Goal: Information Seeking & Learning: Check status

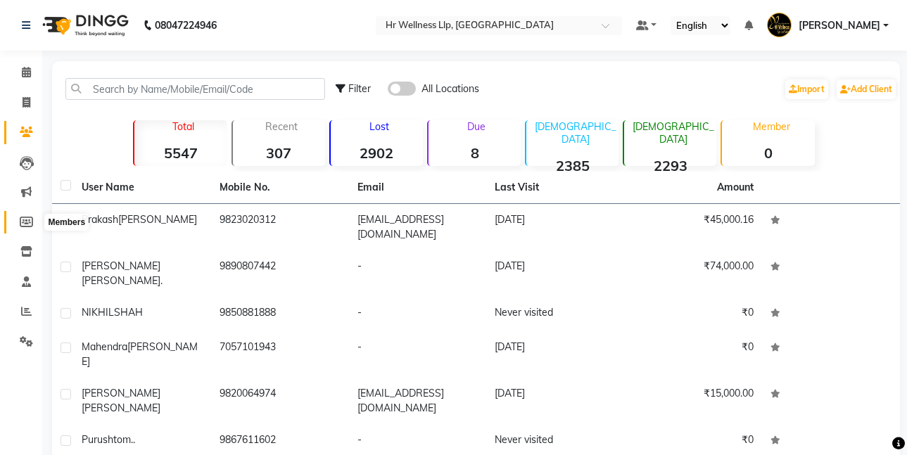
click at [29, 220] on icon at bounding box center [26, 222] width 13 height 11
select select
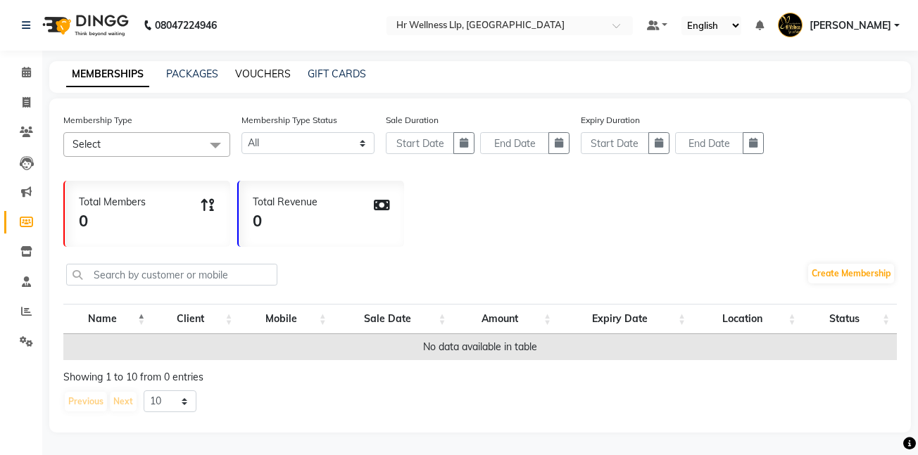
click at [270, 73] on link "VOUCHERS" at bounding box center [263, 74] width 56 height 13
select select
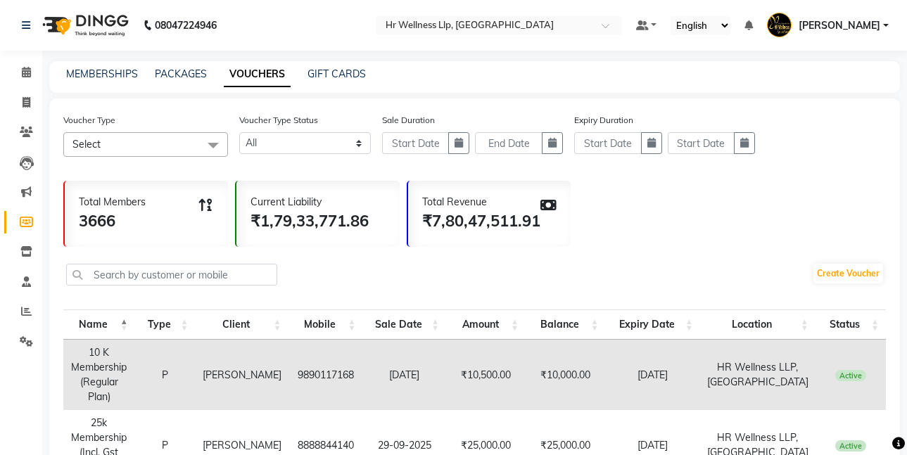
click at [208, 144] on span at bounding box center [213, 145] width 28 height 27
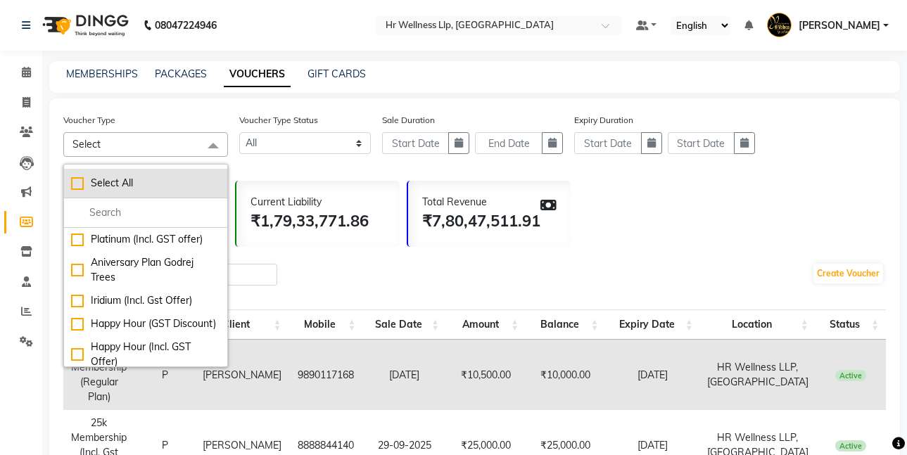
click at [75, 183] on div "Select All" at bounding box center [145, 183] width 149 height 15
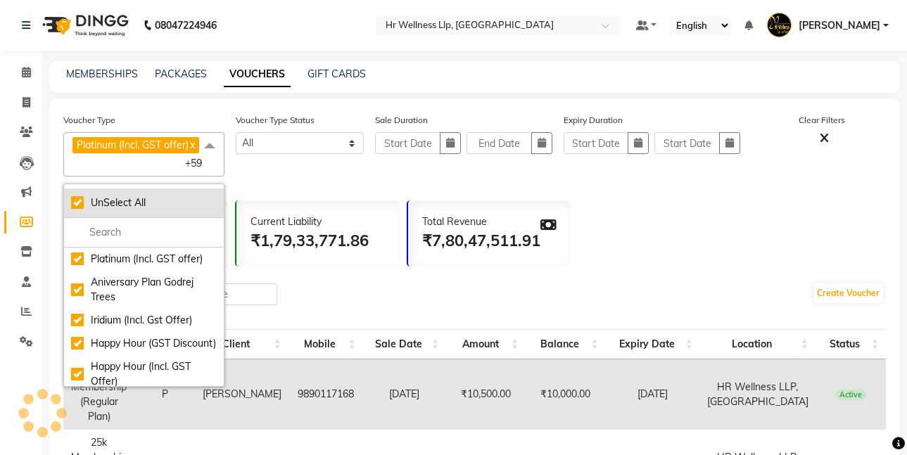
checkbox input "true"
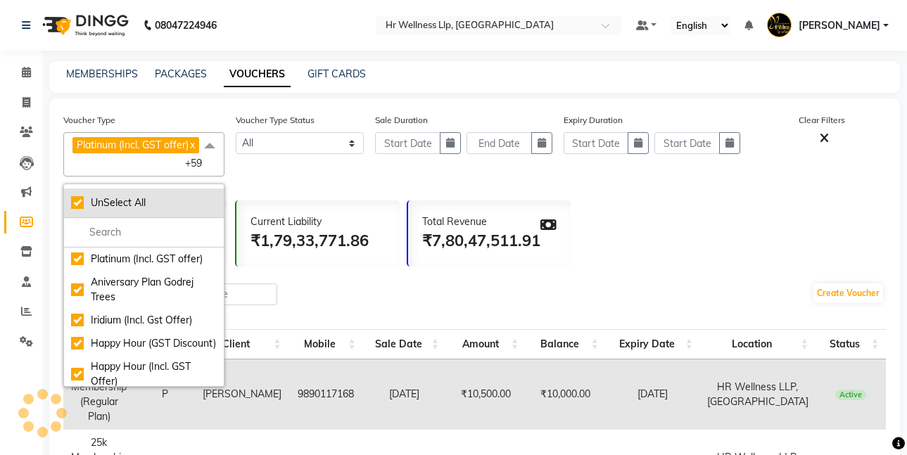
checkbox input "true"
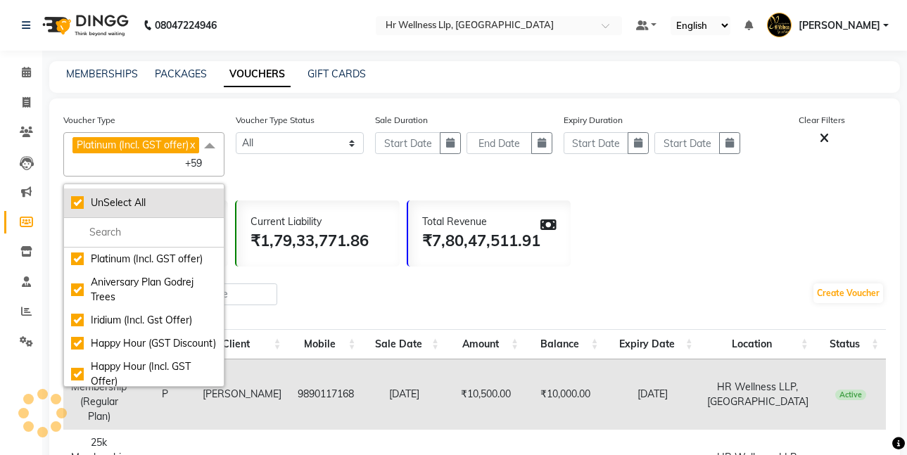
checkbox input "true"
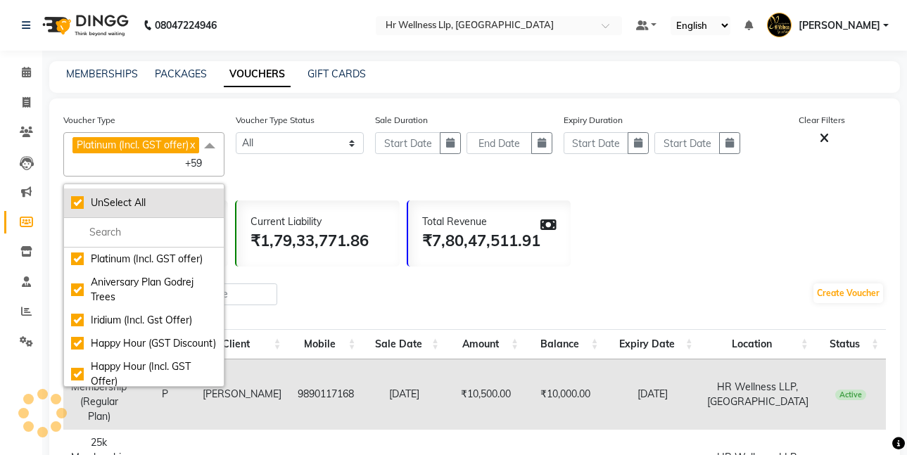
checkbox input "true"
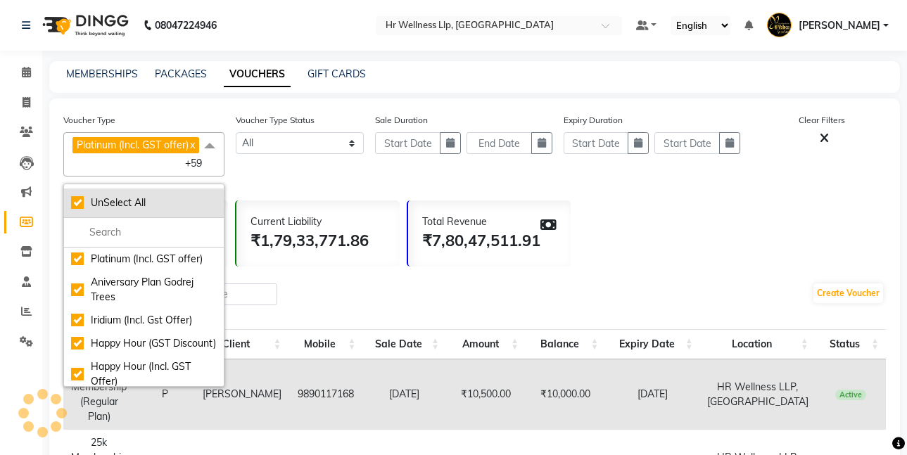
checkbox input "true"
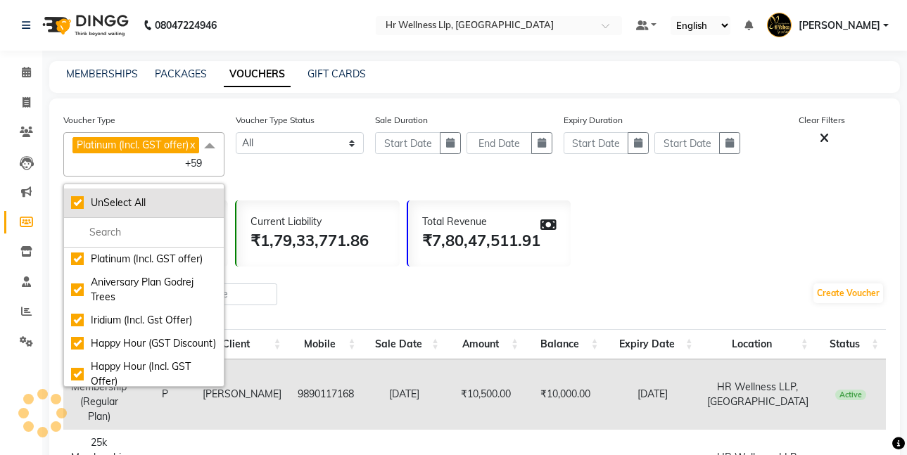
checkbox input "true"
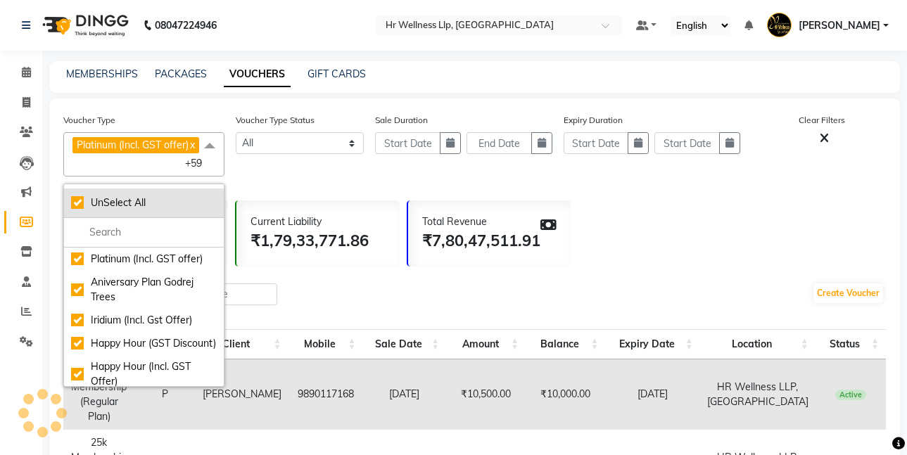
checkbox input "true"
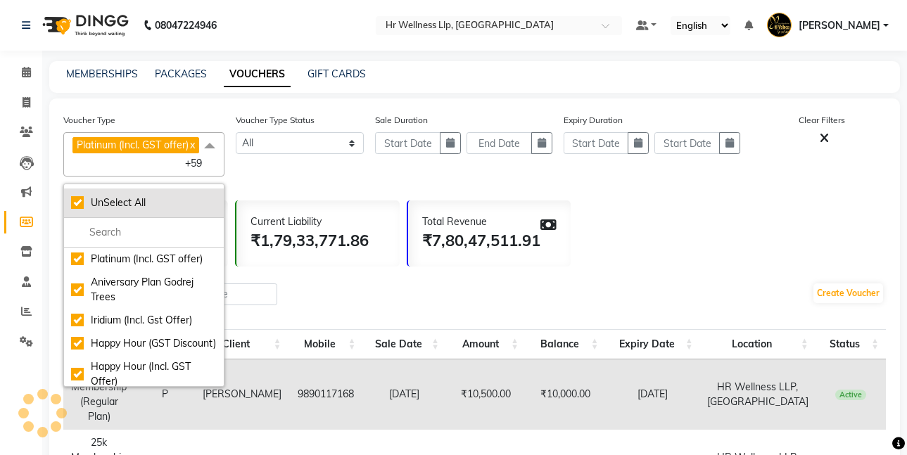
checkbox input "true"
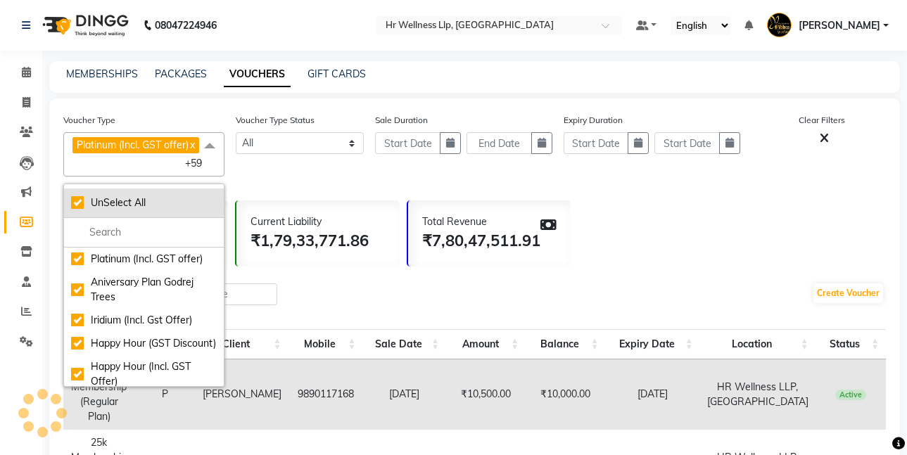
checkbox input "true"
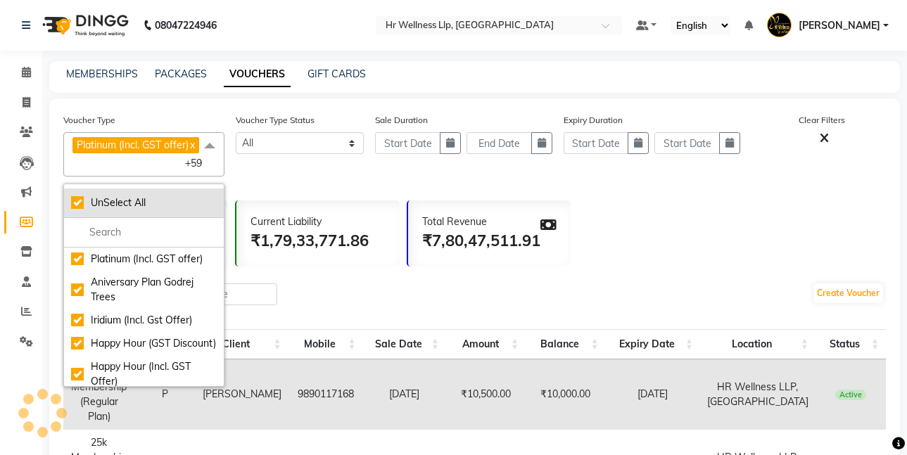
checkbox input "true"
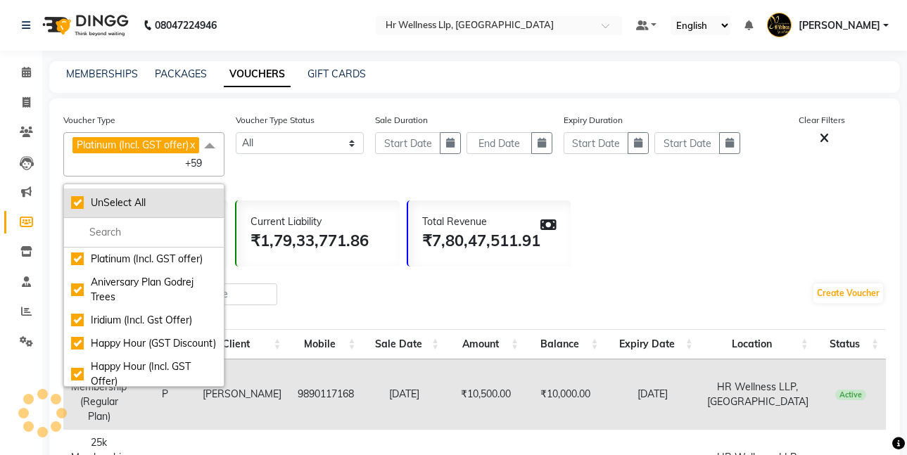
checkbox input "true"
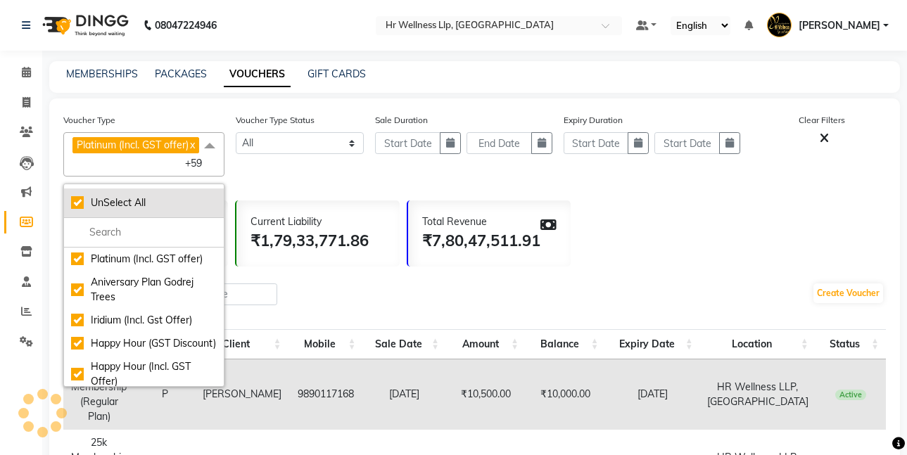
checkbox input "true"
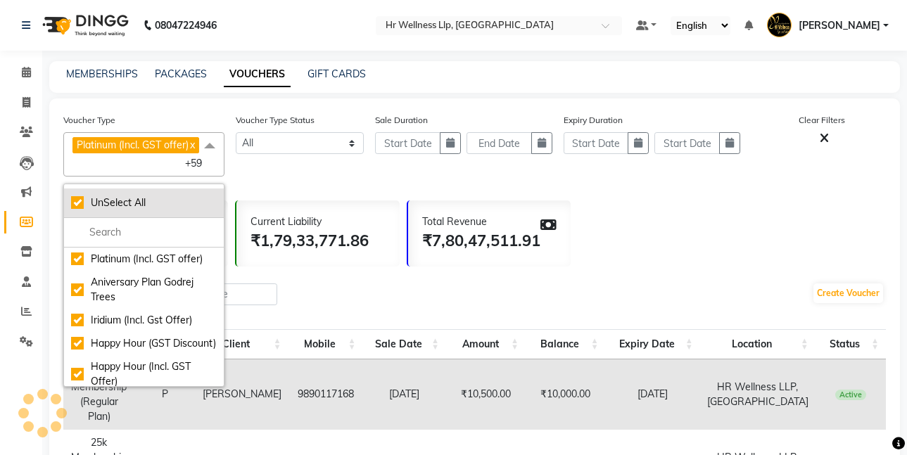
checkbox input "true"
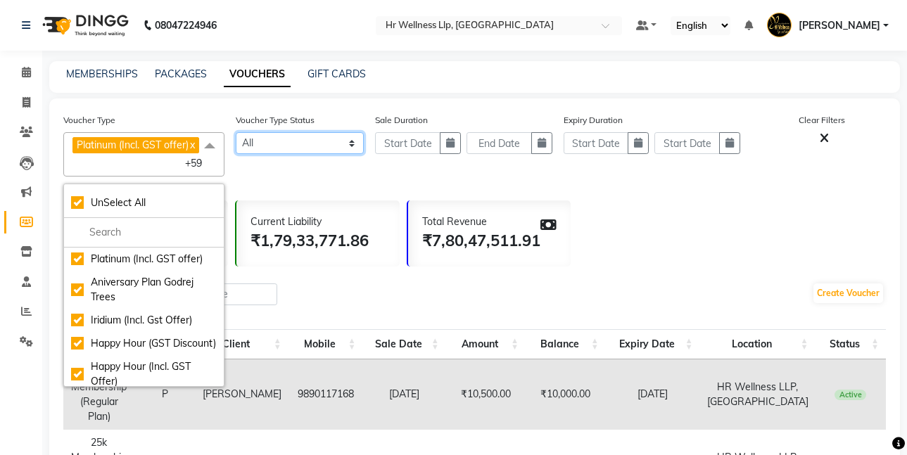
click at [346, 144] on select "Active Expired All" at bounding box center [300, 143] width 129 height 22
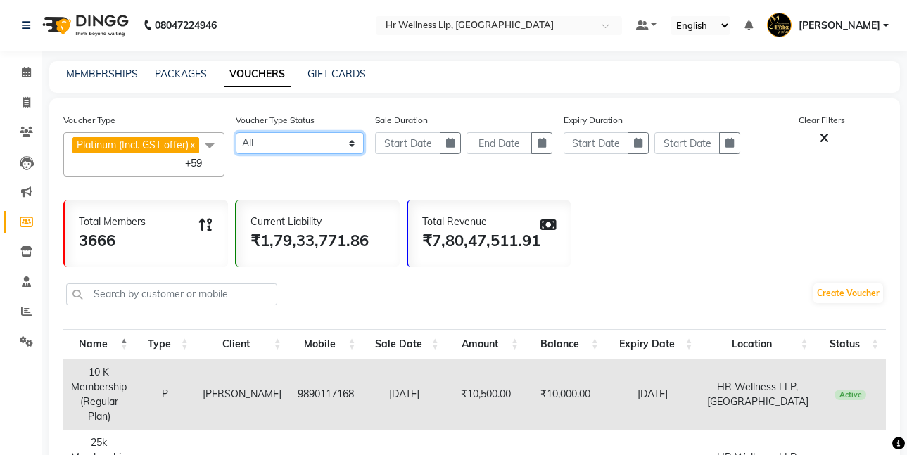
select select "true"
click at [236, 132] on select "Active Expired All" at bounding box center [300, 143] width 129 height 22
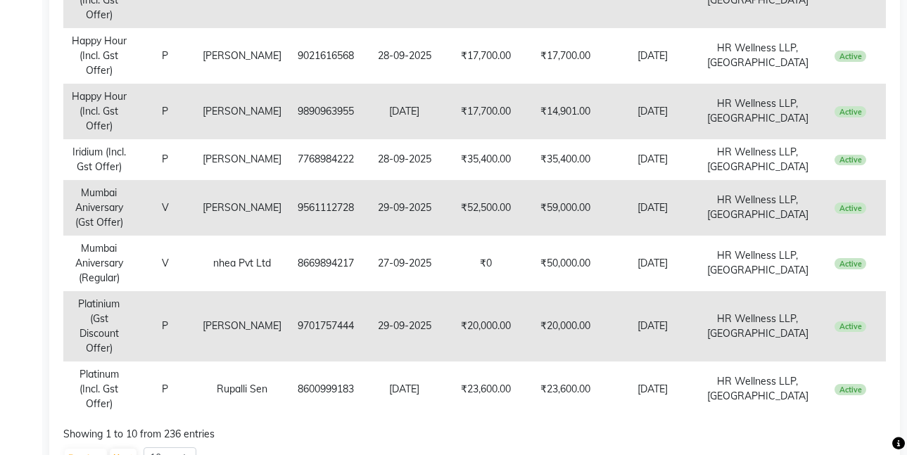
scroll to position [628, 0]
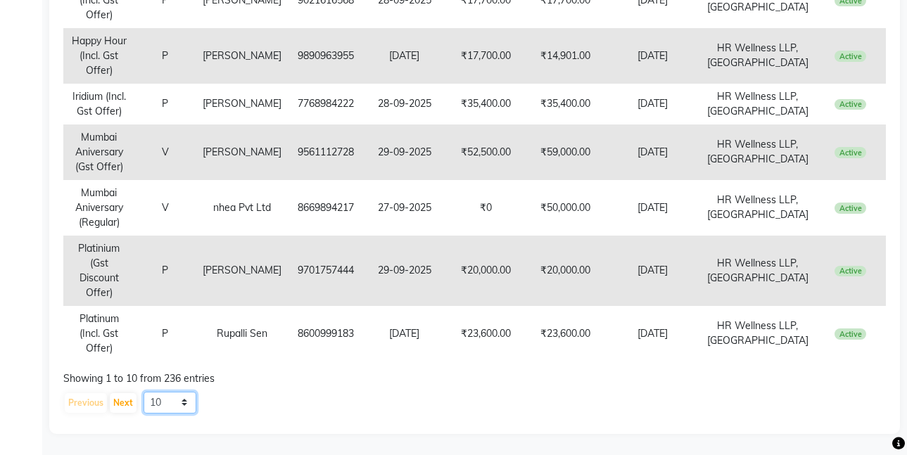
click at [179, 404] on select "10 20 50 100" at bounding box center [170, 403] width 53 height 22
select select "100"
click at [144, 392] on select "10 20 50 100" at bounding box center [170, 403] width 53 height 22
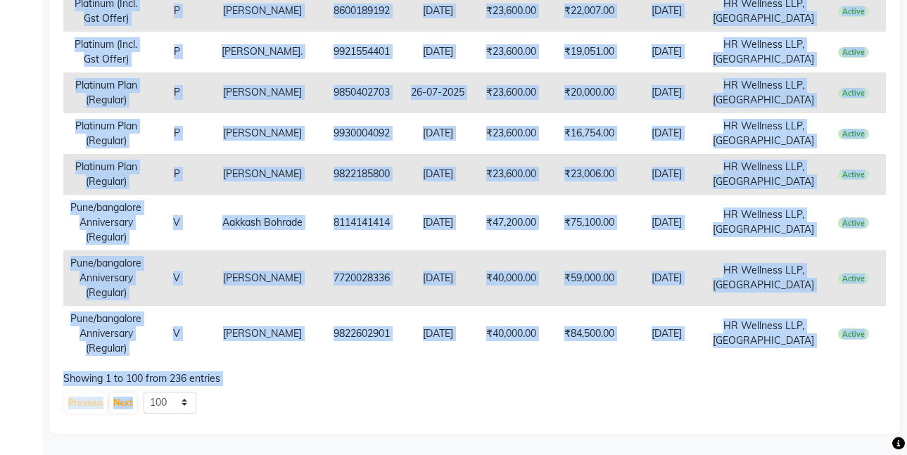
scroll to position [5574, 0]
drag, startPoint x: 73, startPoint y: 171, endPoint x: 873, endPoint y: 348, distance: 819.7
copy tbody "19 L Ipsumdolor (Sitamet Cons) A Elit Seddoe 5280760863 09-63-2800 ₹25,671.99 ₹…"
click at [120, 401] on button "Next" at bounding box center [123, 404] width 27 height 20
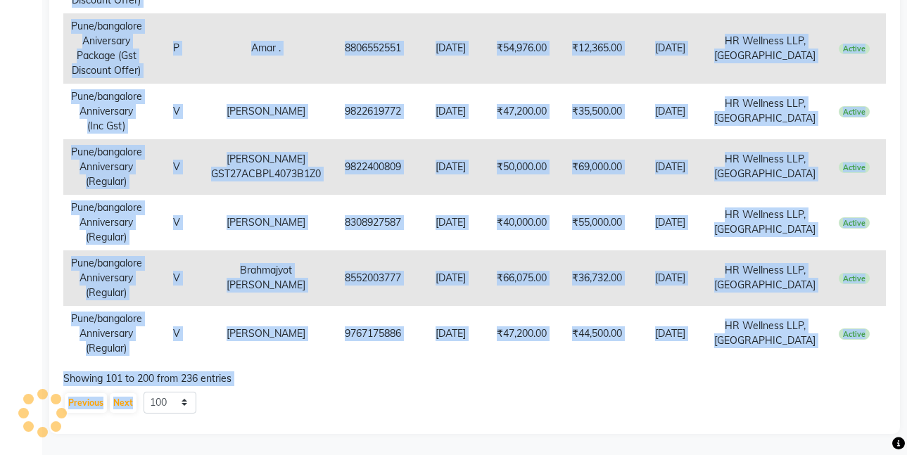
scroll to position [7053, 0]
drag, startPoint x: 86, startPoint y: 394, endPoint x: 853, endPoint y: 345, distance: 768.9
copy tbody "77 L Ipsumdolor (Sit Ametc) A Elits 8243779612224 06-33-4053 ₹50,642.95 ₹2,787.…"
click at [89, 408] on button "Previous" at bounding box center [86, 404] width 42 height 20
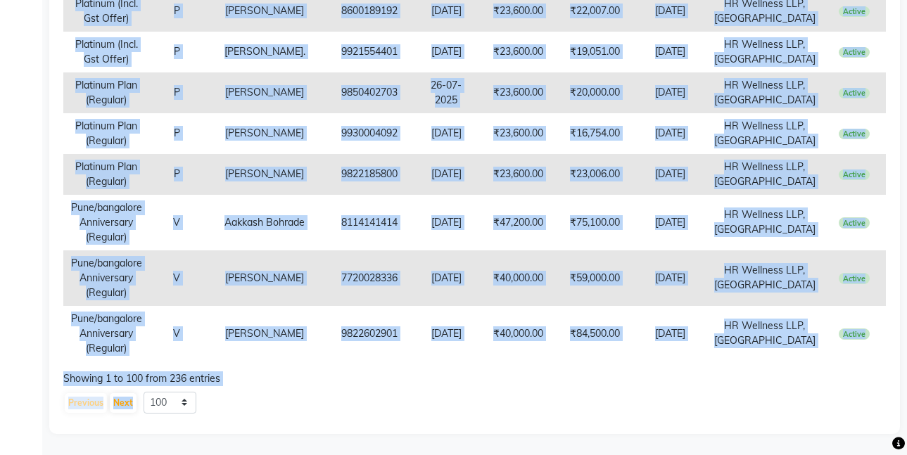
drag, startPoint x: 70, startPoint y: 183, endPoint x: 856, endPoint y: 342, distance: 801.6
copy tbody "19 L Ipsumdolor (Sitamet Cons) A Elit Seddoe 5280760863 09-63-2800 ₹25,671.99 ₹…"
click at [120, 403] on button "Next" at bounding box center [123, 404] width 27 height 20
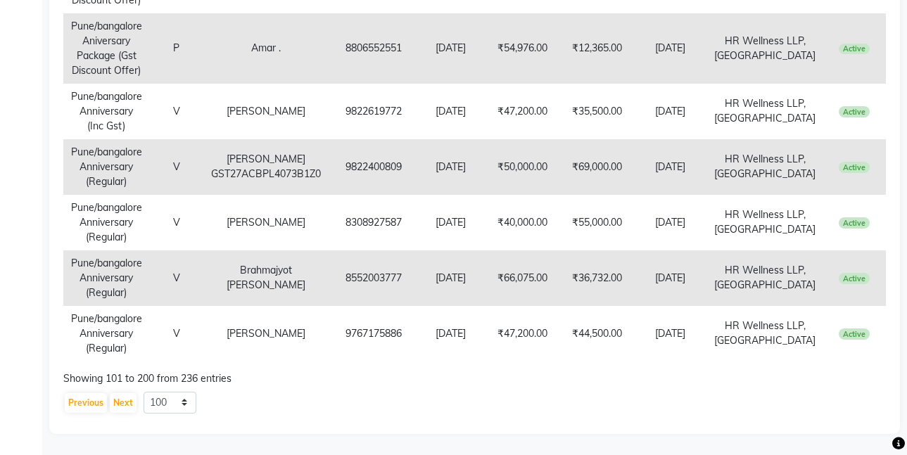
drag, startPoint x: 815, startPoint y: 356, endPoint x: 490, endPoint y: 363, distance: 325.3
click at [484, 358] on td "[DATE]" at bounding box center [451, 334] width 65 height 56
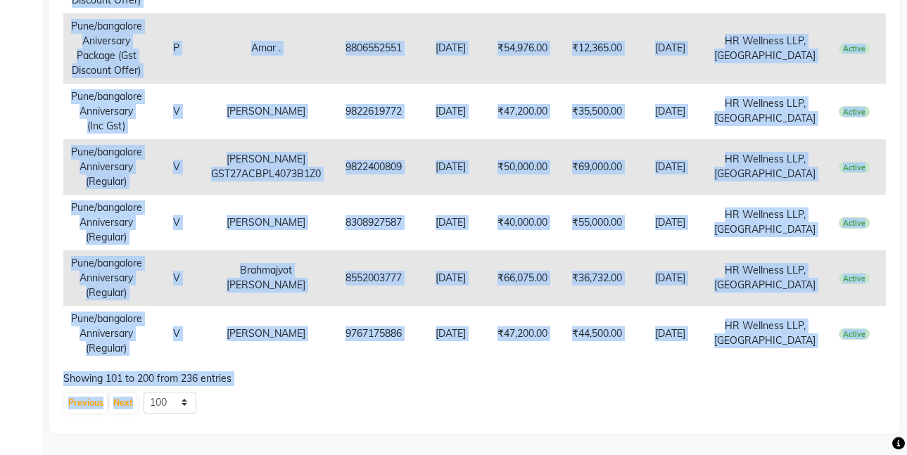
drag, startPoint x: 94, startPoint y: 384, endPoint x: 879, endPoint y: 339, distance: 787.0
copy tbody "77 L Ipsumdolor (Sit Ametc) A Elits 8243779612224 06-33-4053 ₹50,642.95 ₹2,787.…"
click at [120, 401] on button "Next" at bounding box center [123, 404] width 27 height 20
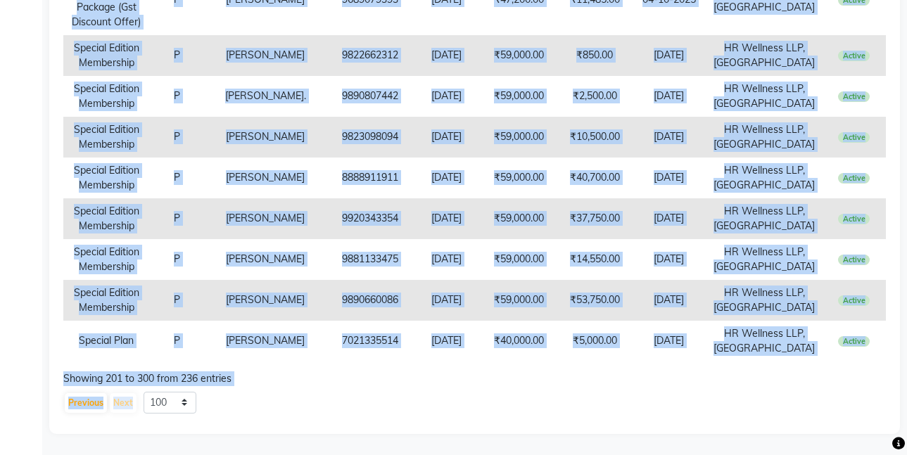
scroll to position [2547, 0]
drag, startPoint x: 75, startPoint y: 384, endPoint x: 885, endPoint y: 344, distance: 811.3
copy tbody "Loremipsumdol Sitametc A ELITSED DOEIUSMOD 5057401293 95-95-6501 ₹7,85,217.61 ₹…"
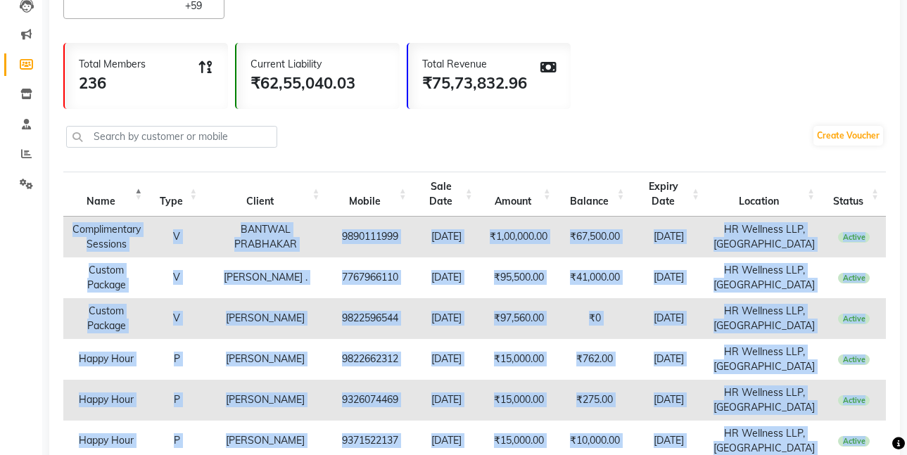
scroll to position [0, 0]
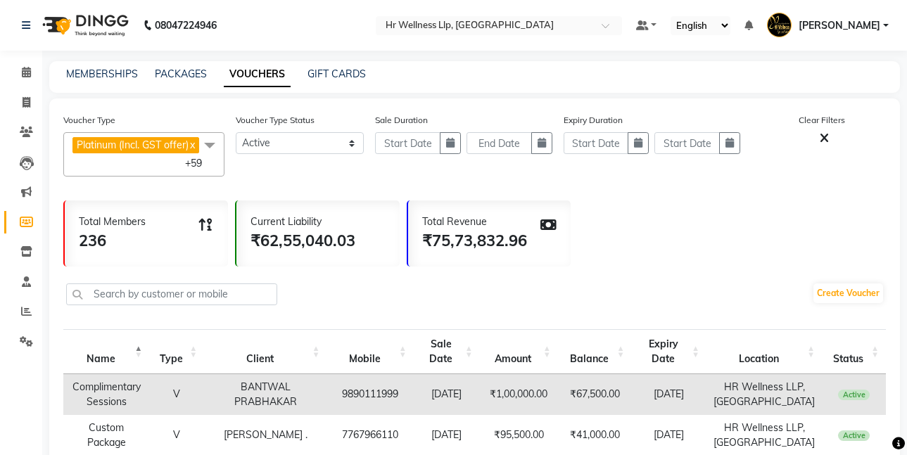
click at [211, 144] on span at bounding box center [210, 145] width 28 height 27
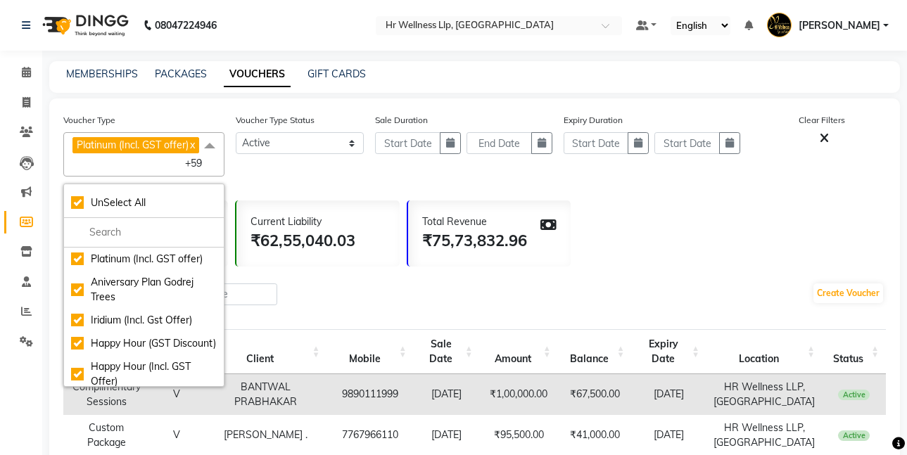
click at [296, 172] on div "Voucher Type Status Active Expired All" at bounding box center [300, 145] width 129 height 64
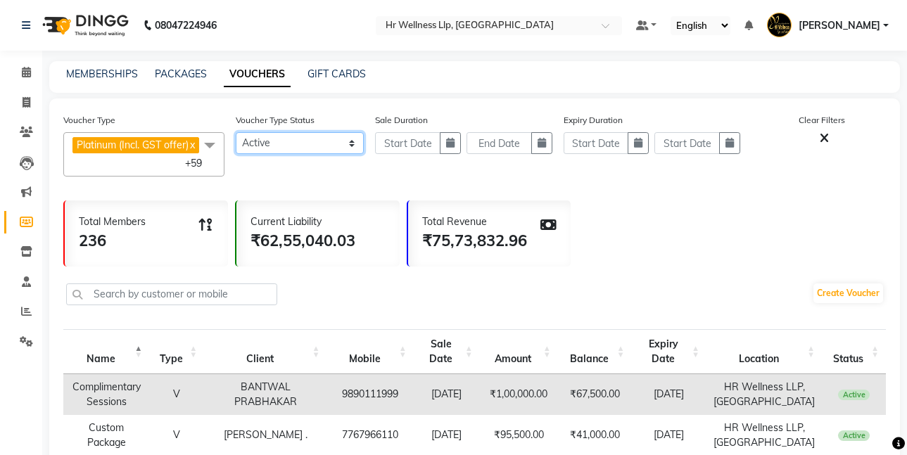
click at [352, 141] on select "Active Expired All" at bounding box center [300, 143] width 129 height 22
select select "false"
click at [236, 132] on select "Active Expired All" at bounding box center [300, 143] width 129 height 22
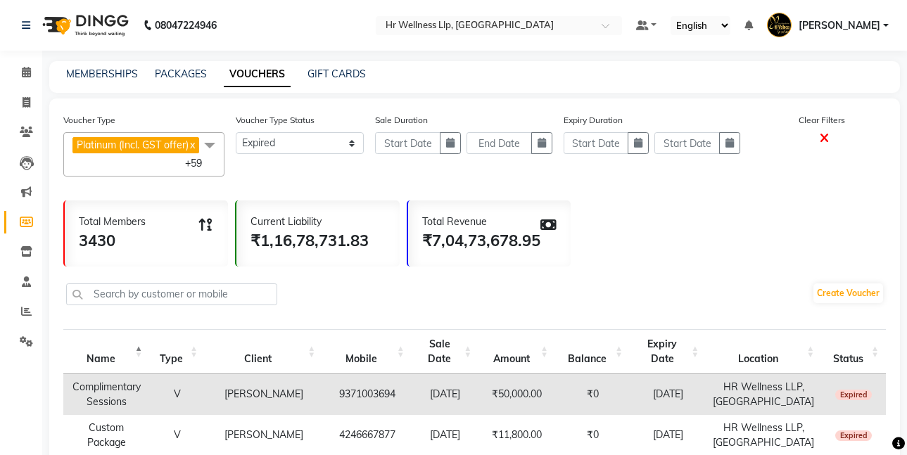
click at [824, 138] on icon at bounding box center [824, 138] width 9 height 13
checkbox input "false"
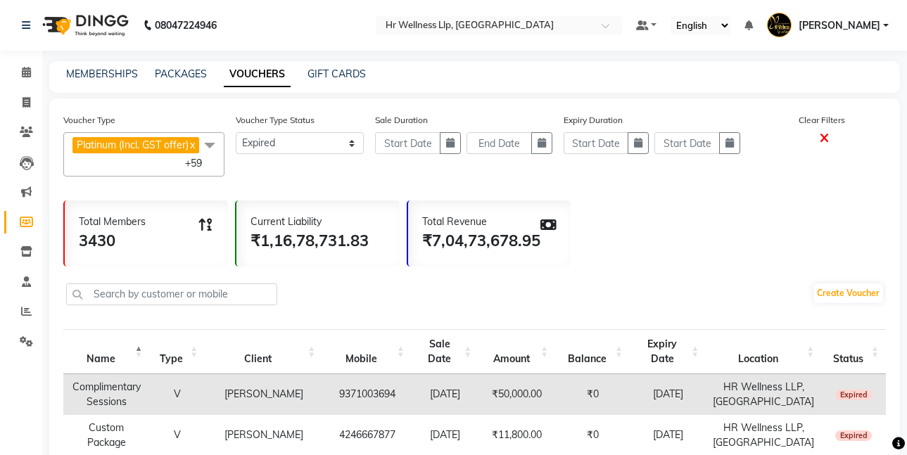
checkbox input "false"
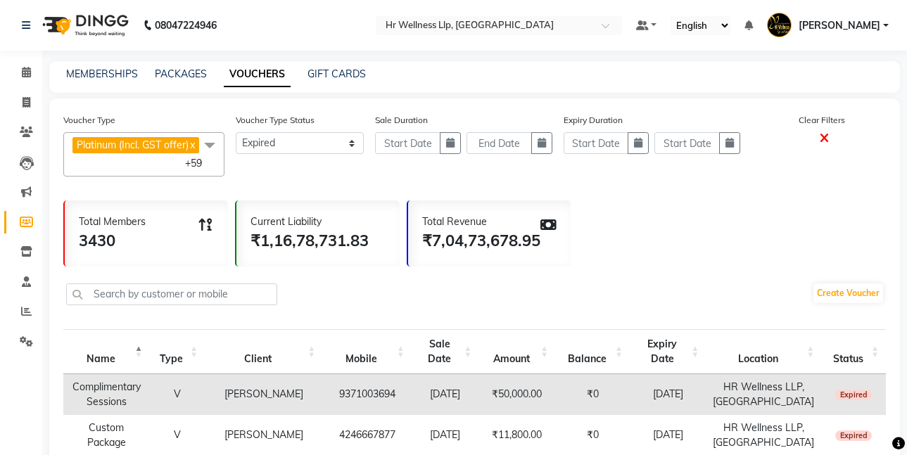
checkbox input "false"
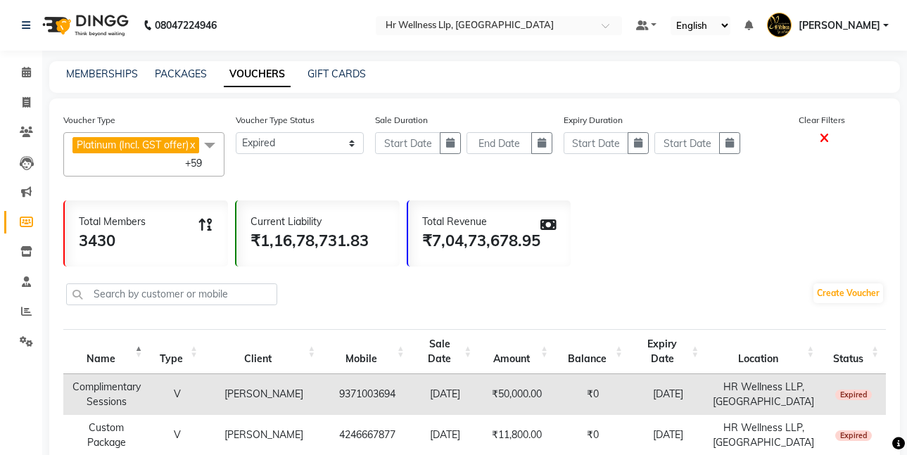
checkbox input "false"
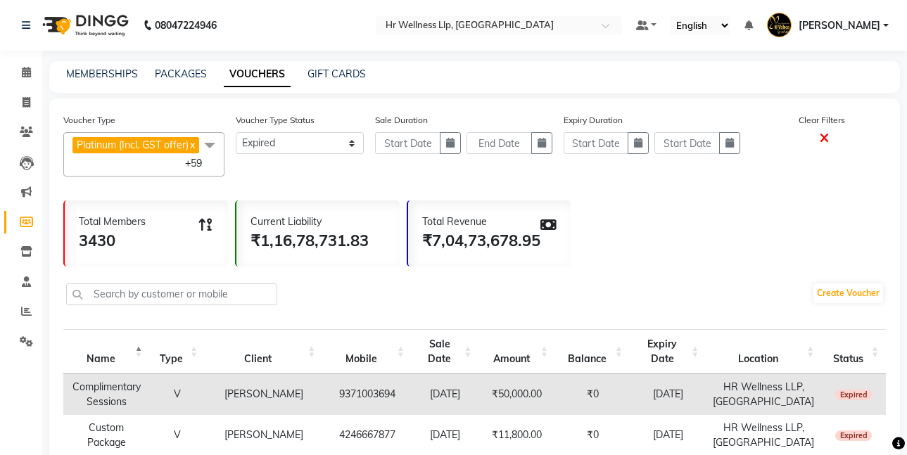
checkbox input "false"
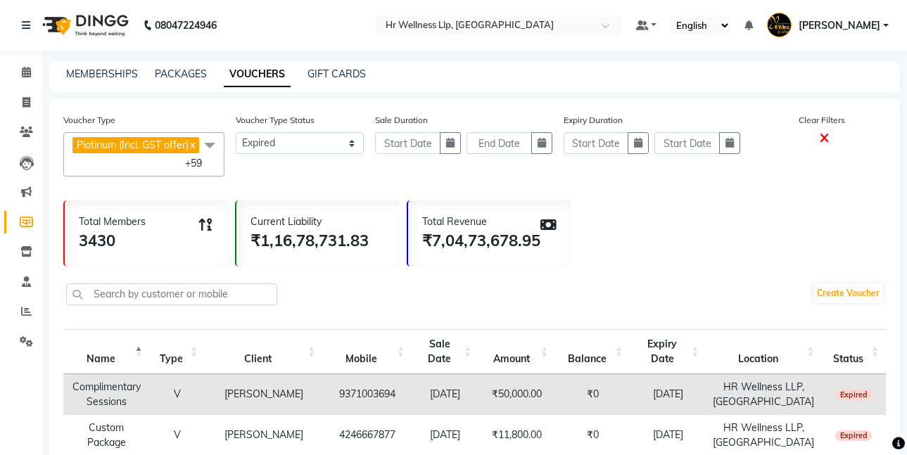
checkbox input "false"
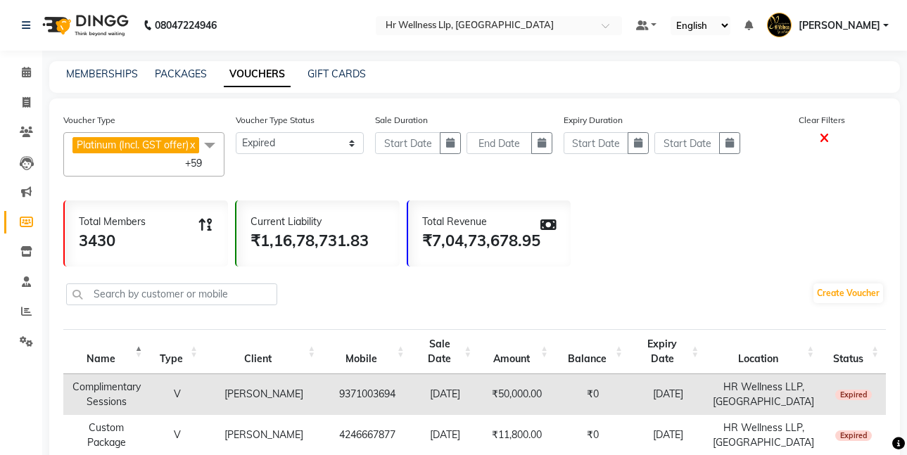
checkbox input "false"
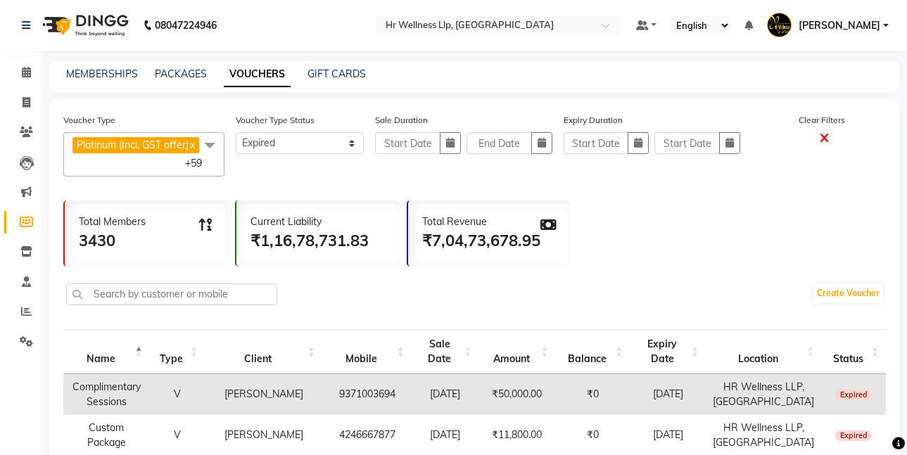
checkbox input "false"
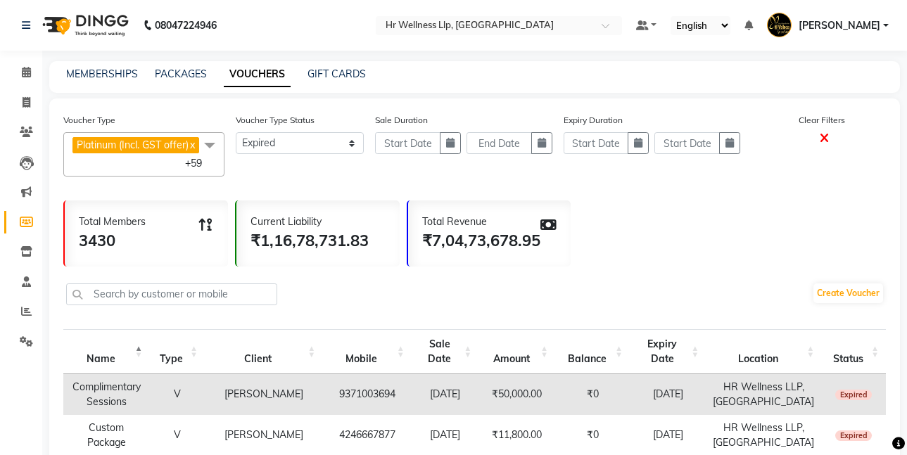
checkbox input "false"
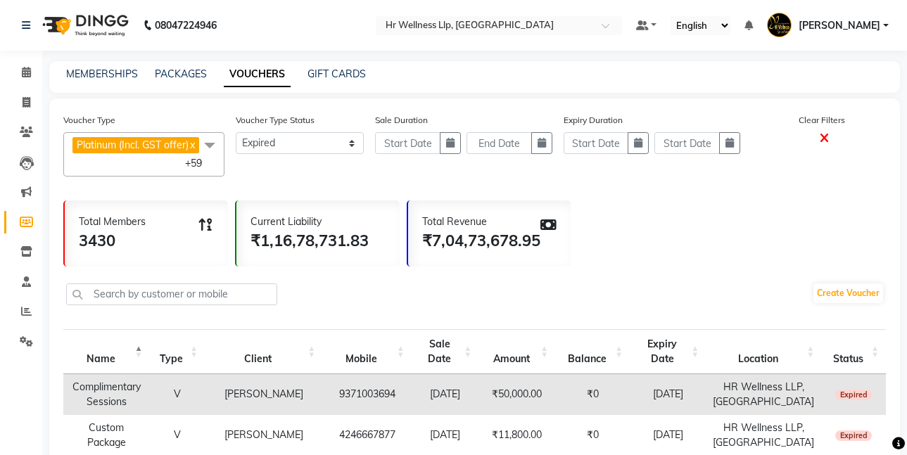
checkbox input "false"
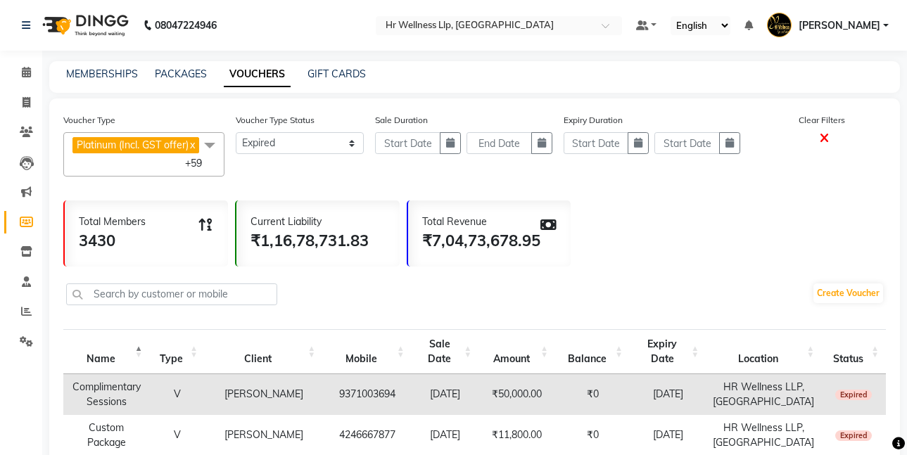
checkbox input "false"
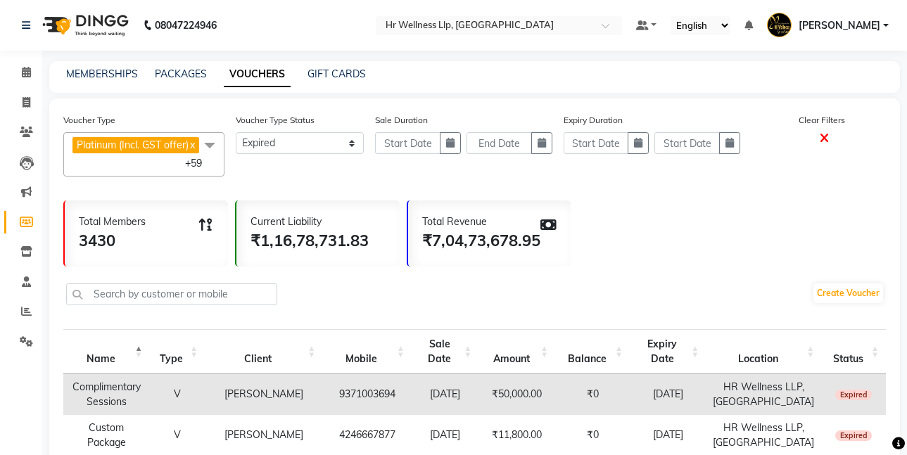
checkbox input "false"
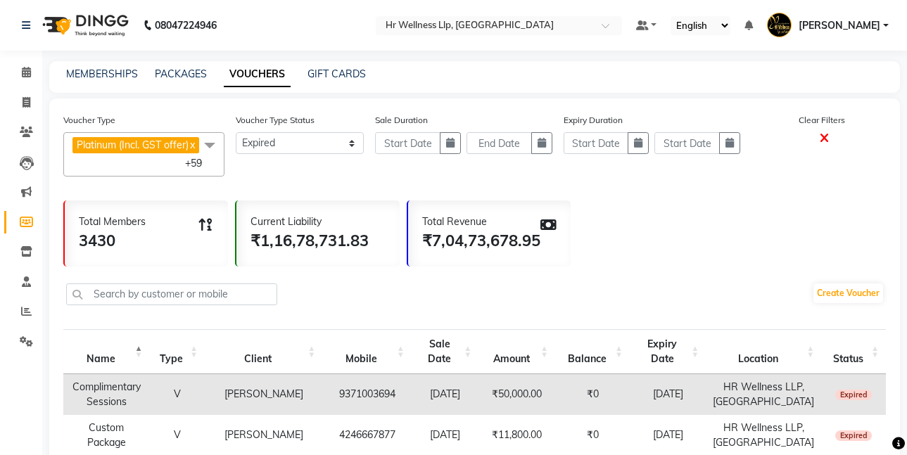
checkbox input "false"
select select
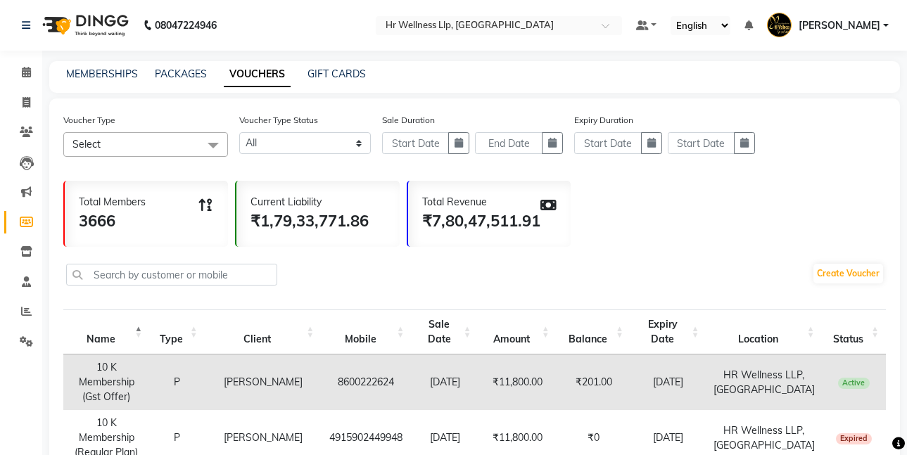
click at [196, 144] on span "Select" at bounding box center [145, 144] width 165 height 25
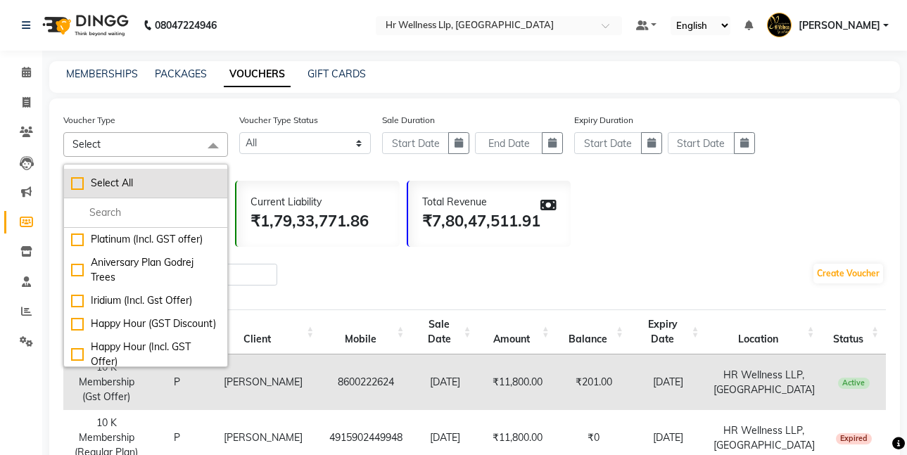
click at [80, 186] on div "Select All" at bounding box center [145, 183] width 149 height 15
checkbox input "true"
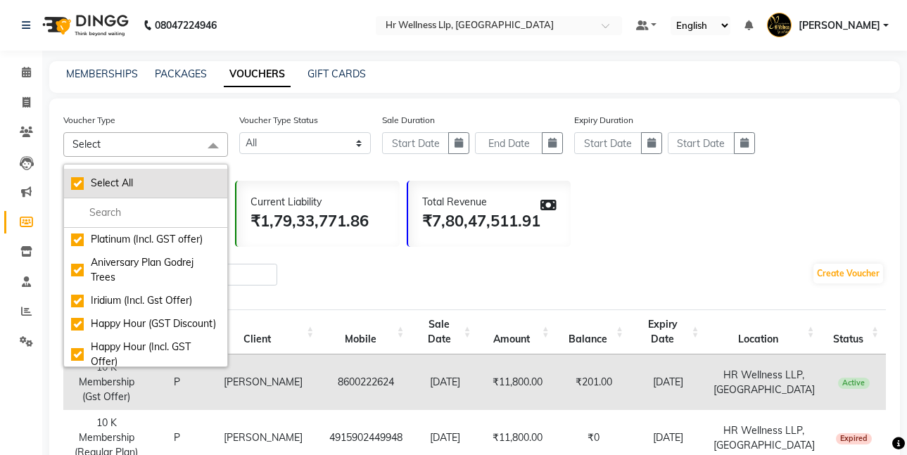
checkbox input "true"
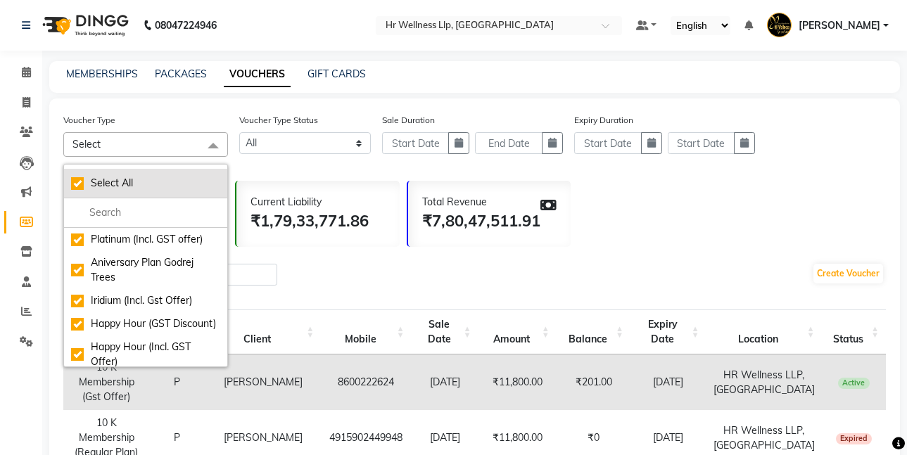
checkbox input "true"
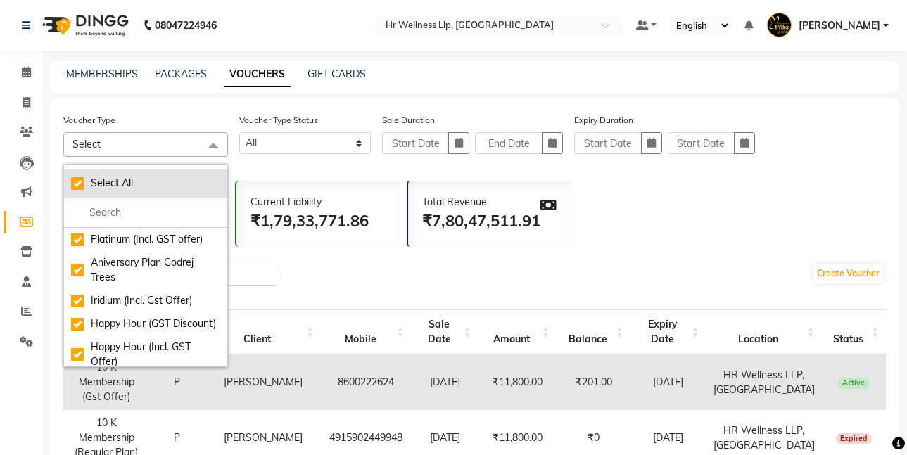
checkbox input "true"
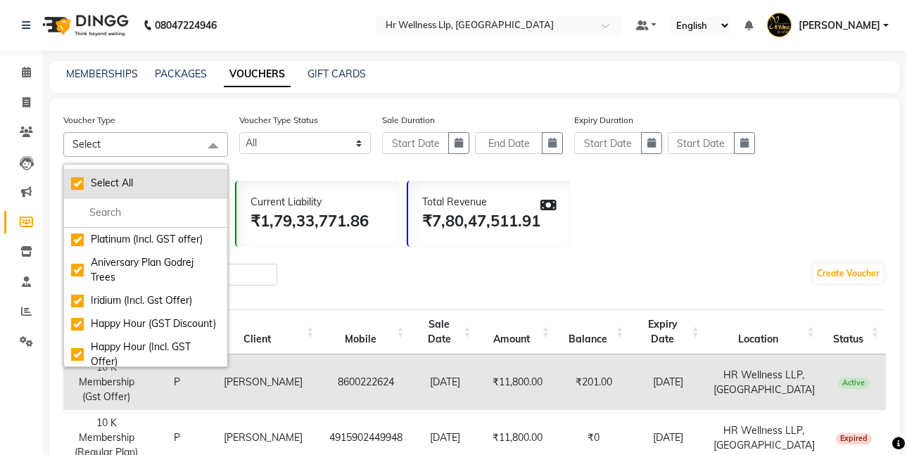
checkbox input "true"
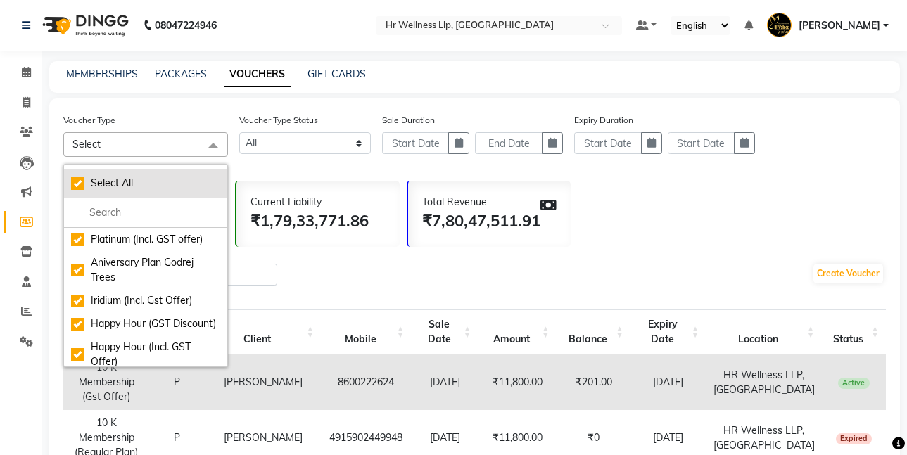
checkbox input "true"
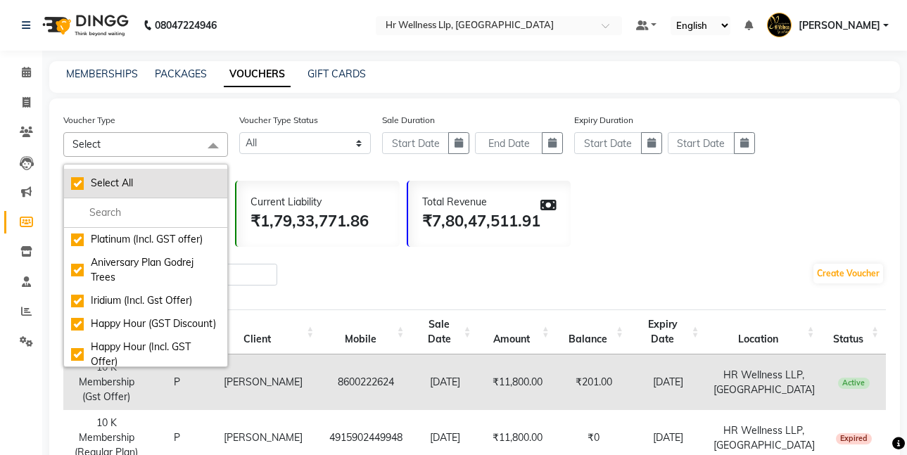
checkbox input "true"
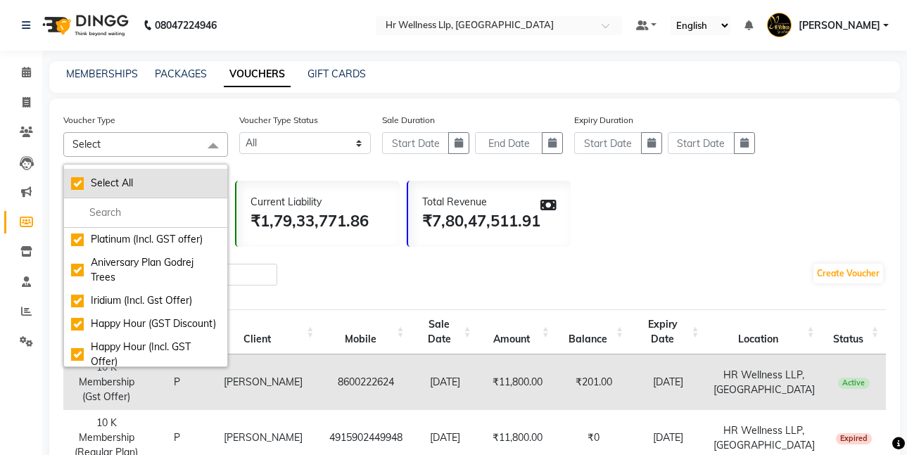
checkbox input "true"
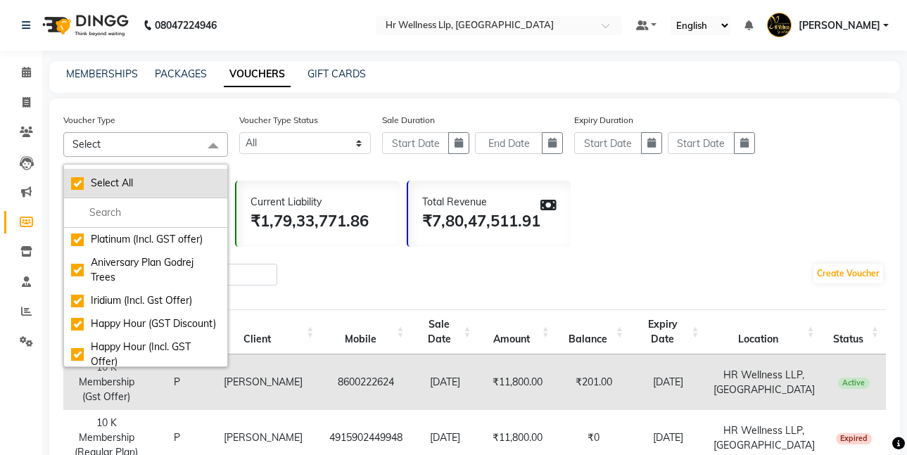
checkbox input "true"
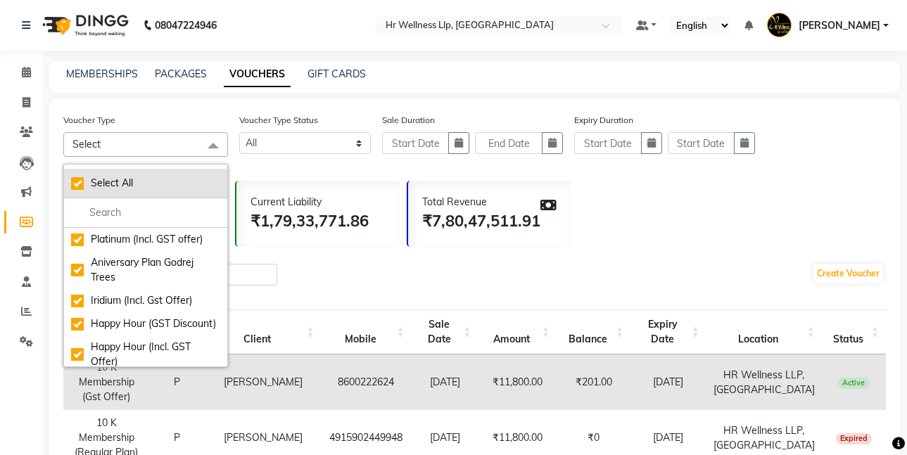
checkbox input "true"
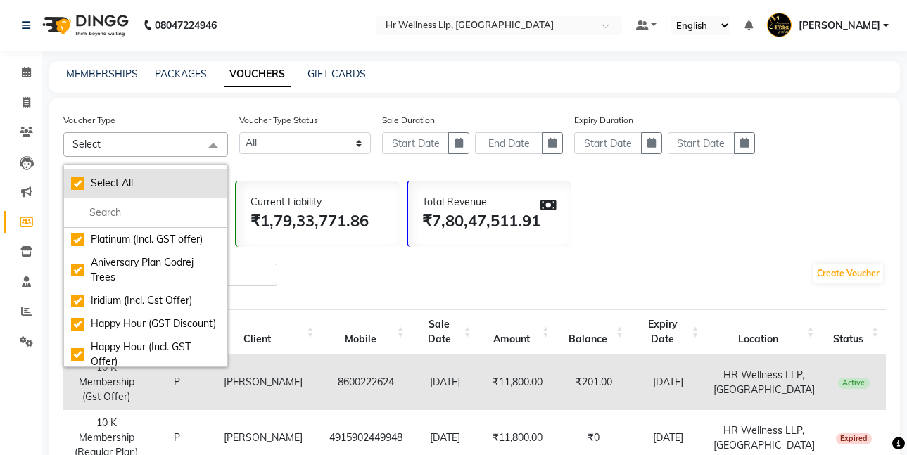
checkbox input "true"
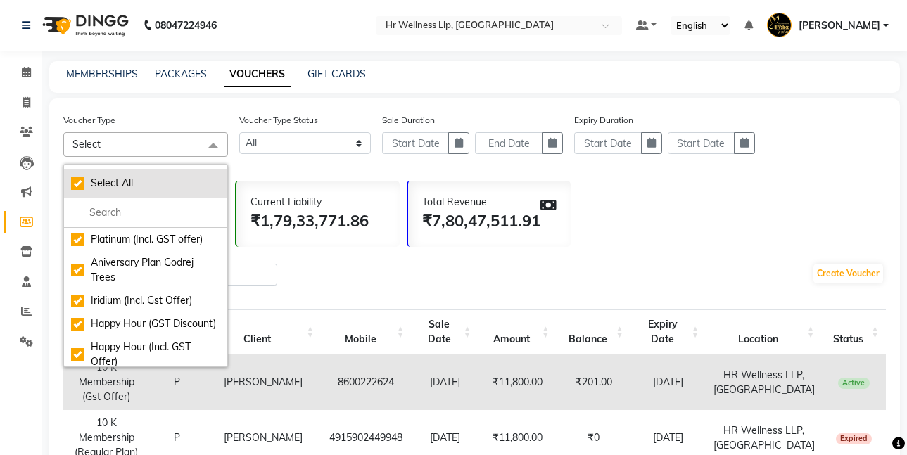
checkbox input "true"
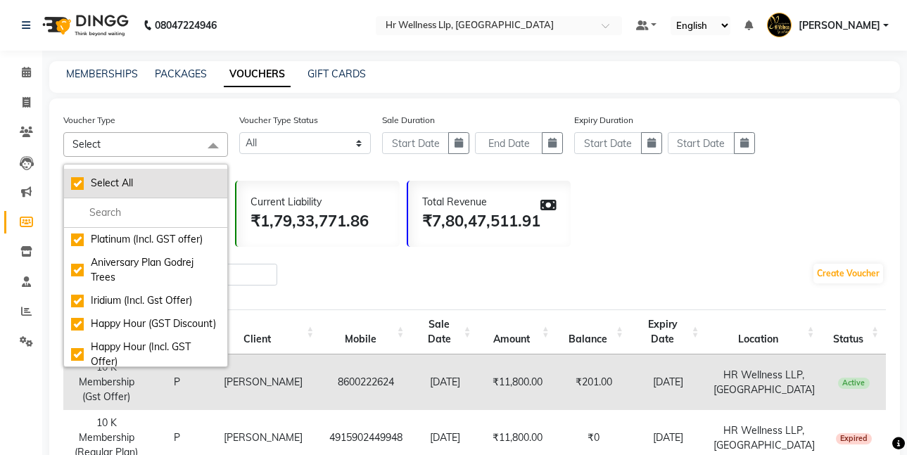
checkbox input "true"
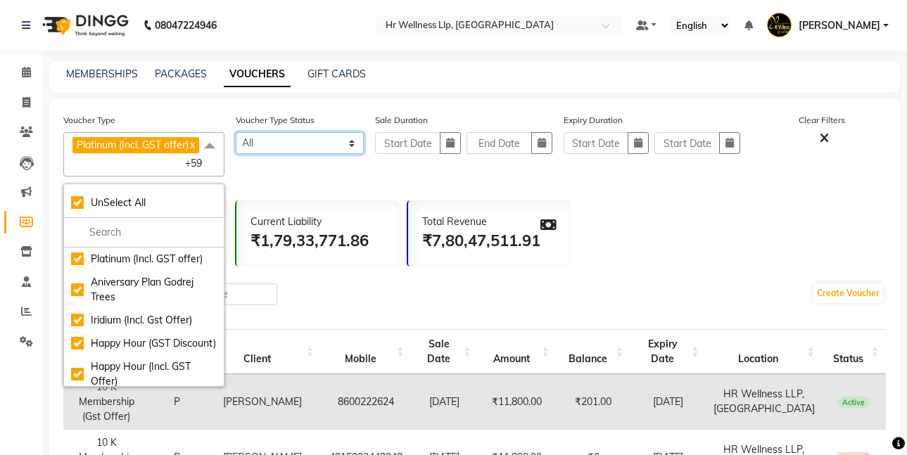
click at [351, 146] on select "Active Expired All" at bounding box center [300, 143] width 129 height 22
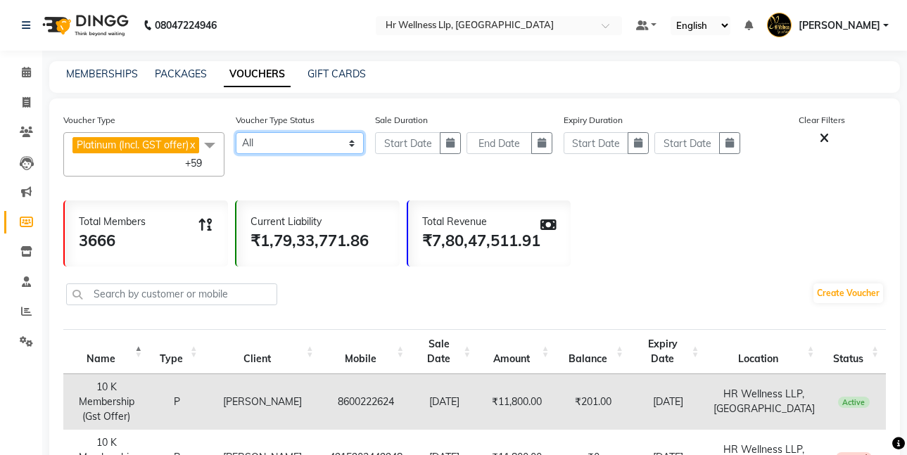
select select "false"
click at [236, 132] on select "Active Expired All" at bounding box center [300, 143] width 129 height 22
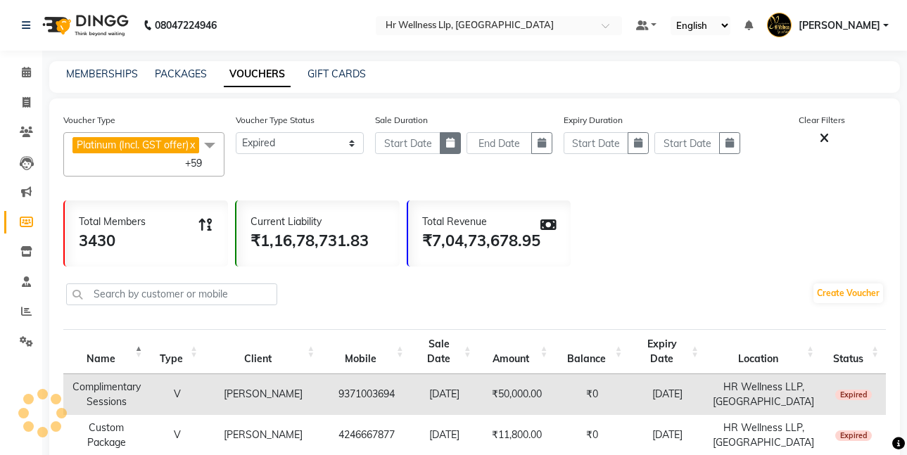
click at [450, 146] on icon "button" at bounding box center [450, 143] width 8 height 10
select select "10"
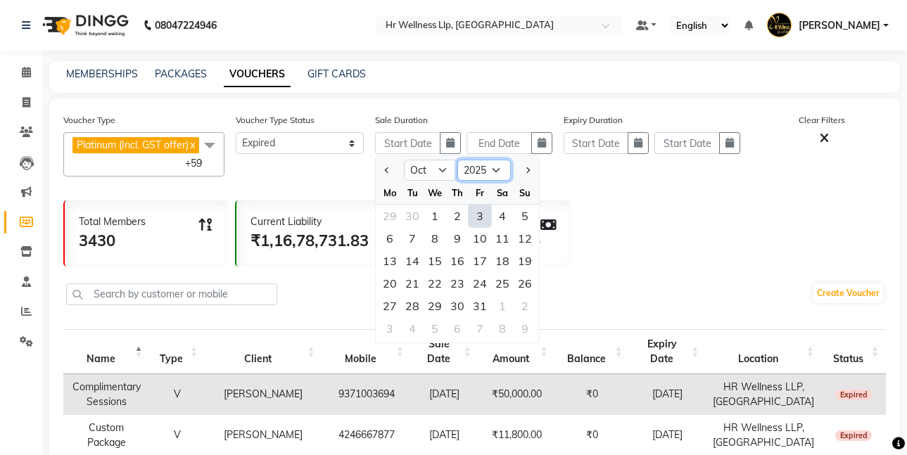
click at [496, 170] on select "2015 2016 2017 2018 2019 2020 2021 2022 2023 2024 2025 2026 2027 2028 2029 2030…" at bounding box center [485, 170] width 54 height 21
select select "2020"
click at [458, 160] on select "2015 2016 2017 2018 2019 2020 2021 2022 2023 2024 2025 2026 2027 2028 2029 2030…" at bounding box center [485, 170] width 54 height 21
click at [460, 215] on div "1" at bounding box center [457, 216] width 23 height 23
type input "[DATE]"
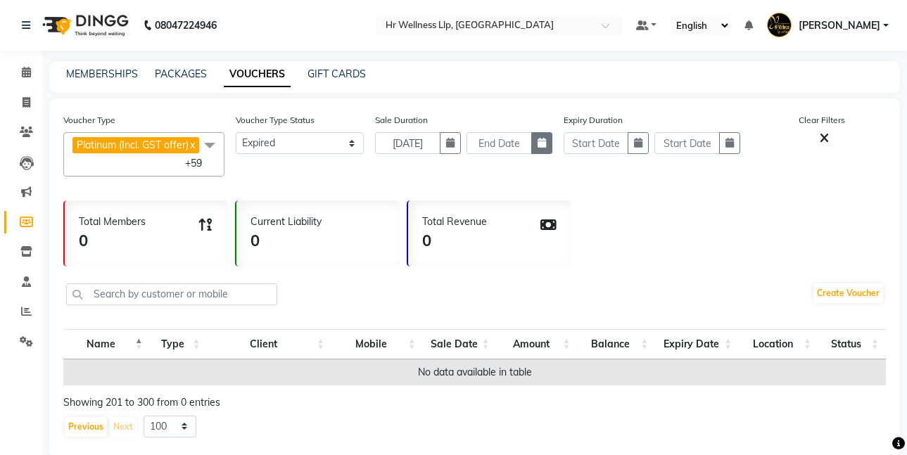
click at [539, 143] on icon "button" at bounding box center [542, 143] width 8 height 10
select select "10"
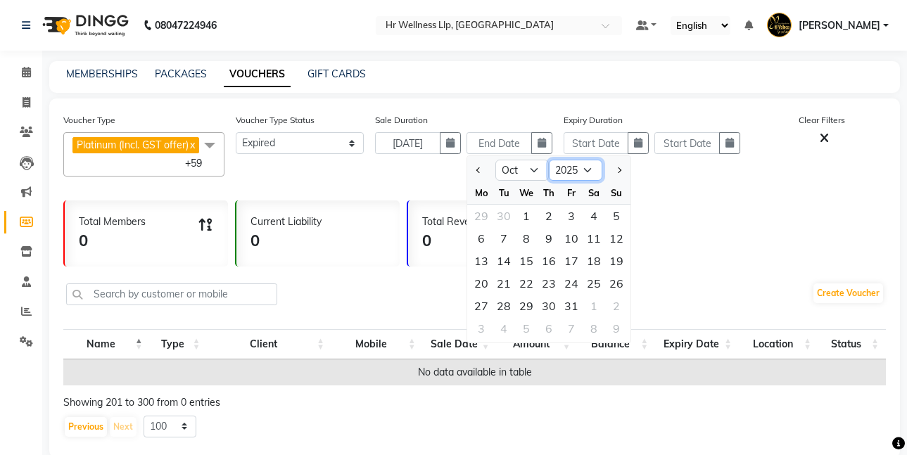
click at [588, 170] on select "2020 2021 2022 2023 2024 2025 2026 2027 2028 2029 2030 2031 2032 2033 2034 2035" at bounding box center [576, 170] width 54 height 21
select select "2035"
click at [549, 160] on select "2020 2021 2022 2023 2024 2025 2026 2027 2028 2029 2030 2031 2032 2033 2034 2035" at bounding box center [576, 170] width 54 height 21
click at [485, 215] on div "1" at bounding box center [481, 216] width 23 height 23
type input "[DATE]"
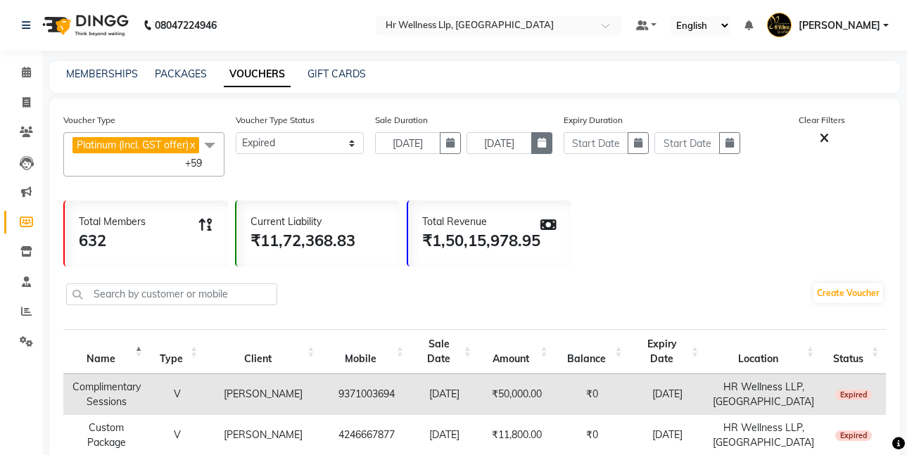
click at [543, 143] on icon "button" at bounding box center [542, 143] width 8 height 10
select select "10"
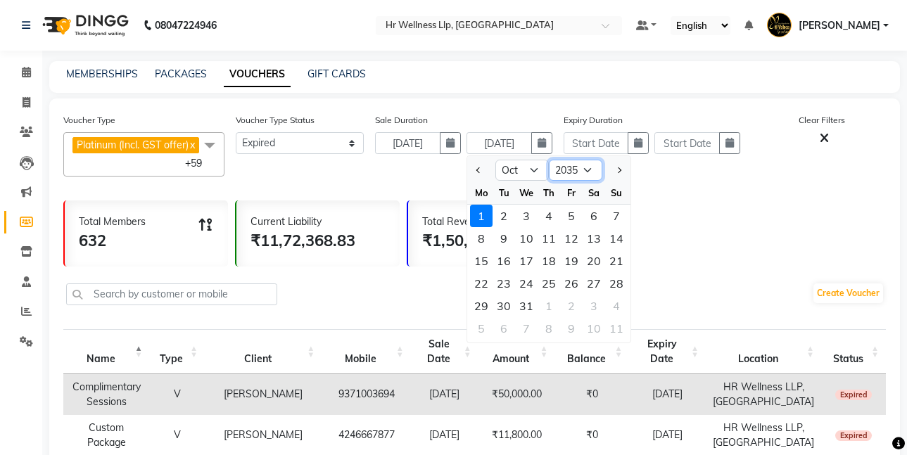
click at [590, 169] on select "2020 2021 2022 2023 2024 2025 2026 2027 2028 2029 2030 2031 2032 2033 2034 2035…" at bounding box center [576, 170] width 54 height 21
select select "2025"
click at [549, 160] on select "2020 2021 2022 2023 2024 2025 2026 2027 2028 2029 2030 2031 2032 2033 2034 2035…" at bounding box center [576, 170] width 54 height 21
click at [546, 214] on div "2" at bounding box center [549, 216] width 23 height 23
type input "02-10-2025"
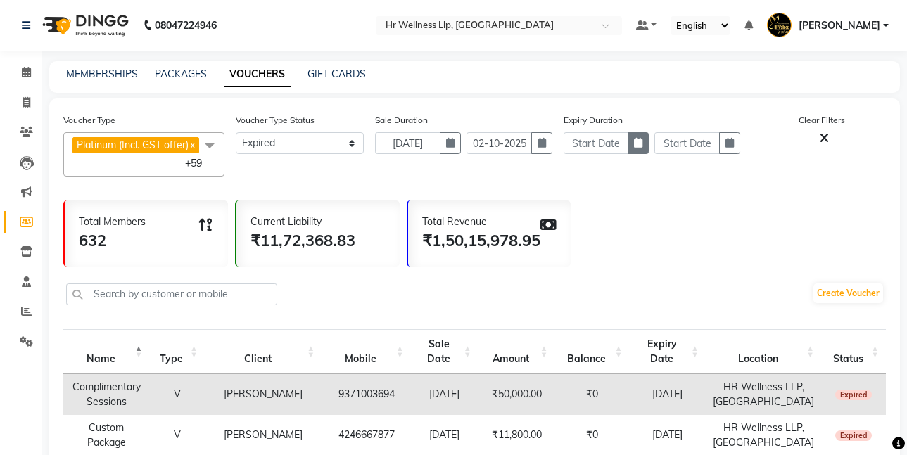
click at [640, 142] on icon "button" at bounding box center [638, 143] width 8 height 10
select select "10"
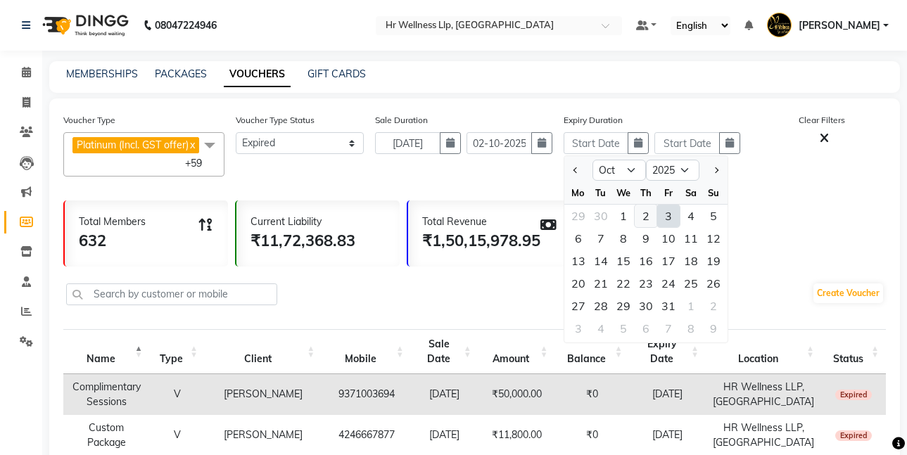
click at [648, 215] on div "2" at bounding box center [646, 216] width 23 height 23
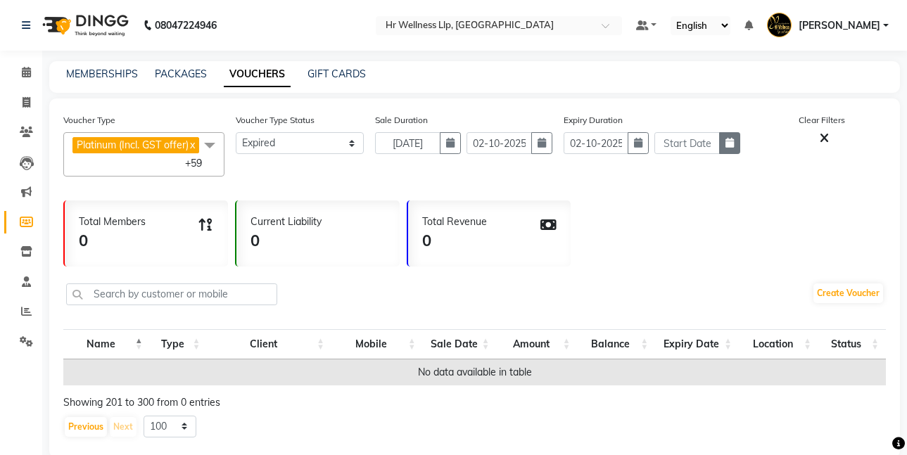
click at [728, 142] on icon "button" at bounding box center [730, 143] width 8 height 10
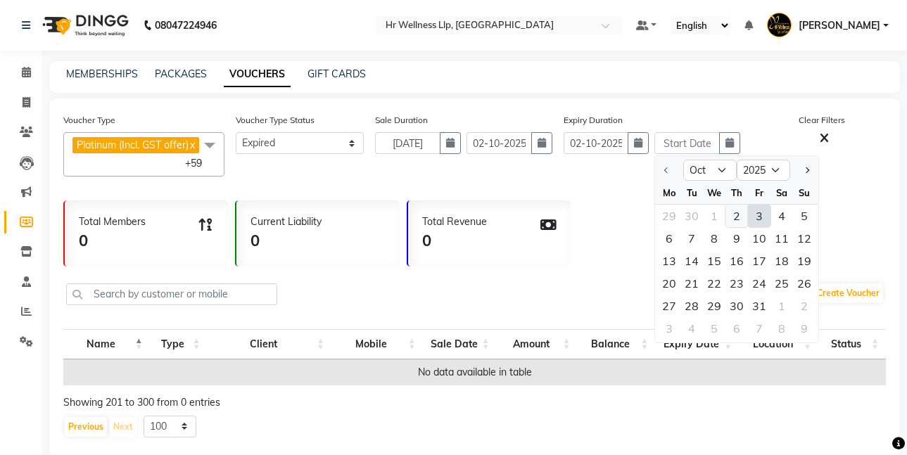
click at [733, 218] on div "2" at bounding box center [737, 216] width 23 height 23
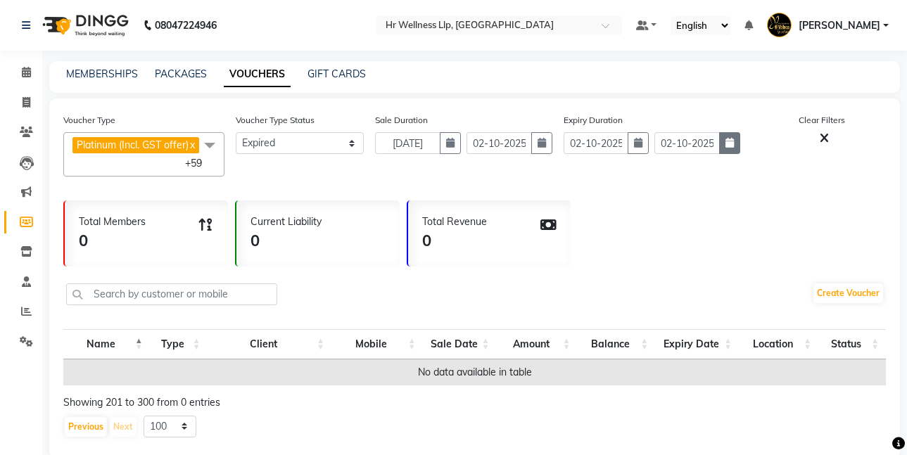
click at [731, 144] on icon "button" at bounding box center [730, 143] width 8 height 10
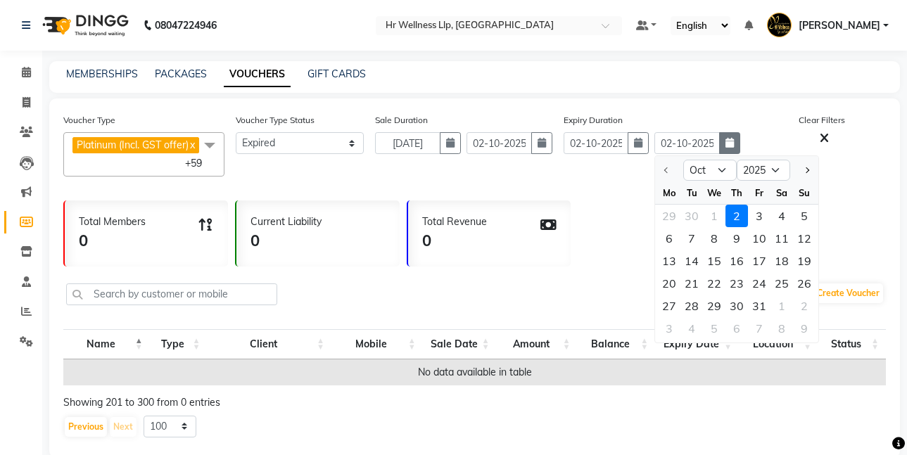
click at [734, 142] on icon "button" at bounding box center [730, 143] width 8 height 10
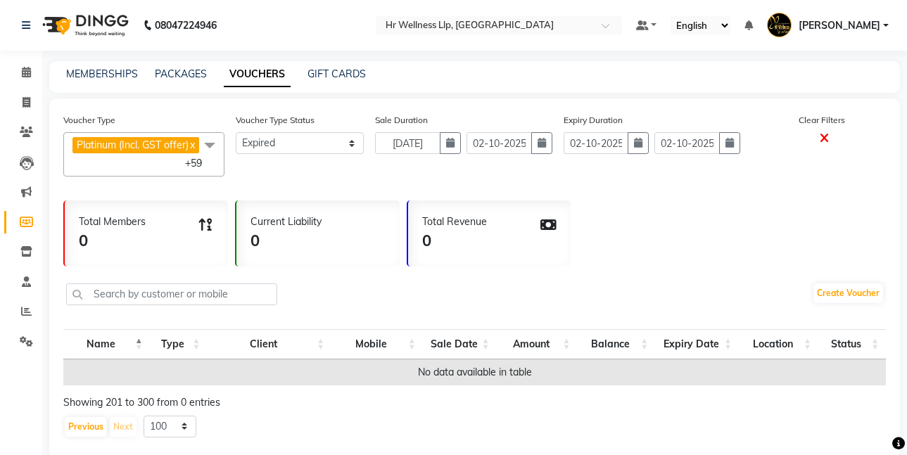
click at [822, 135] on icon at bounding box center [824, 138] width 9 height 13
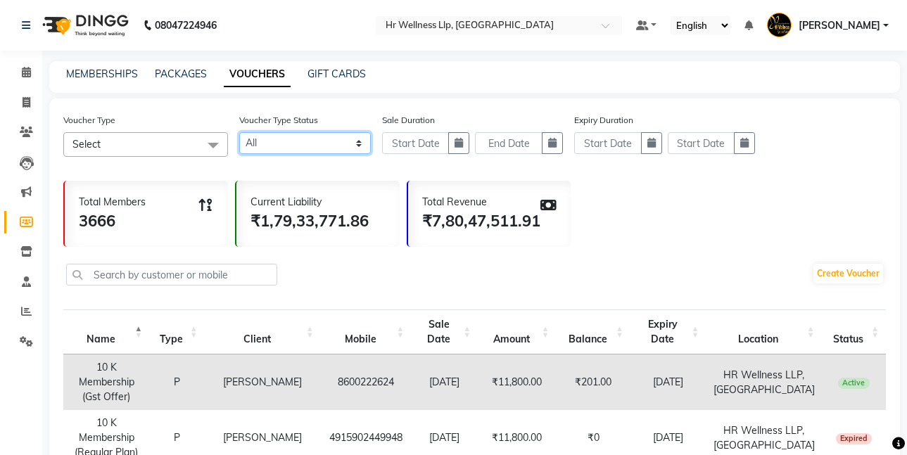
click at [357, 142] on select "Active Expired All" at bounding box center [305, 143] width 132 height 22
click at [239, 132] on select "Active Expired All" at bounding box center [305, 143] width 132 height 22
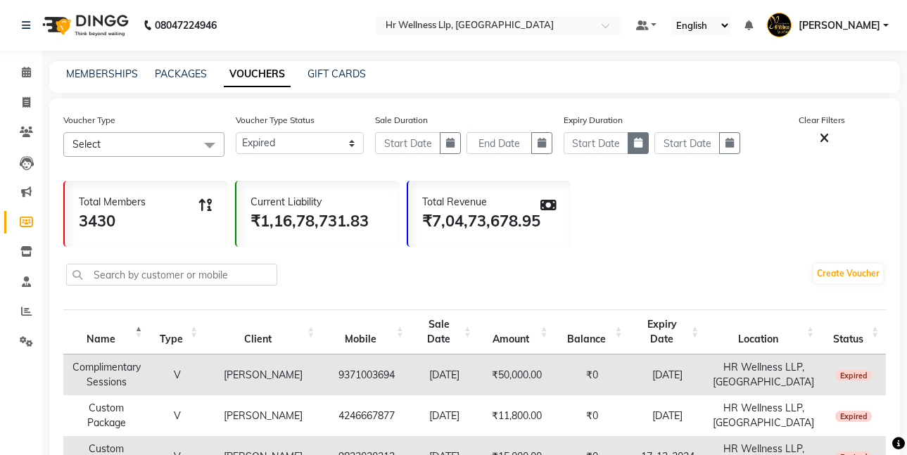
click at [636, 144] on icon "button" at bounding box center [638, 143] width 8 height 10
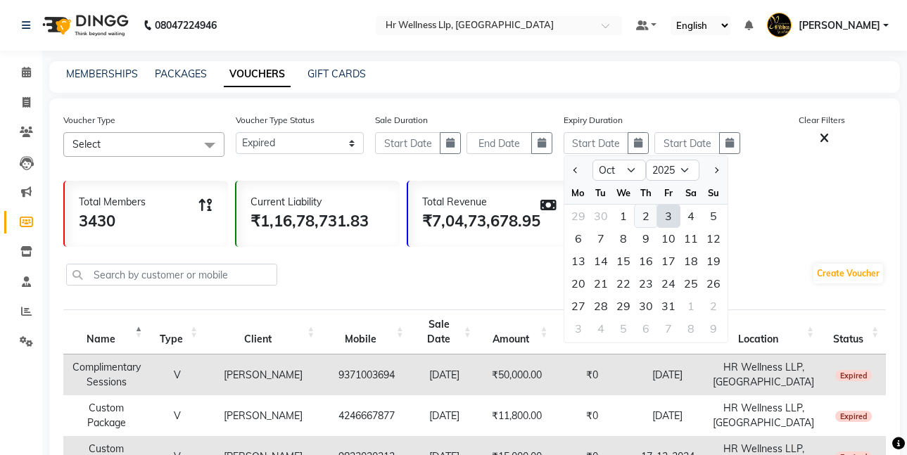
click at [645, 213] on div "2" at bounding box center [646, 216] width 23 height 23
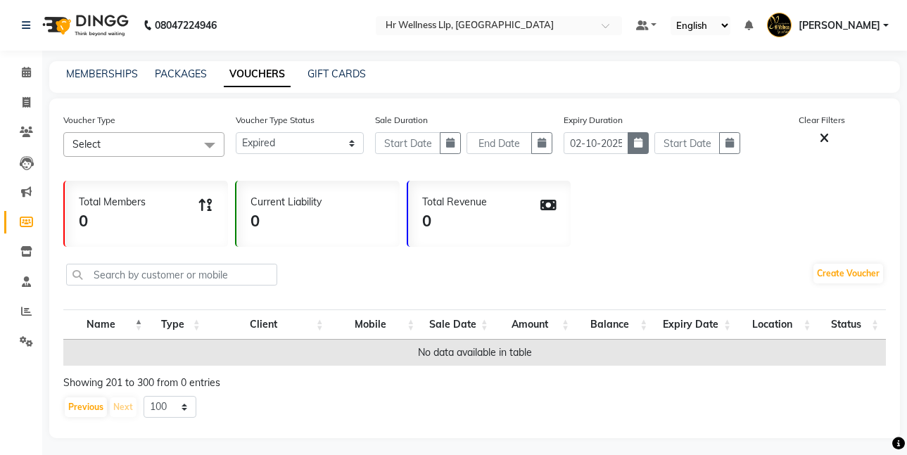
click at [637, 146] on icon "button" at bounding box center [638, 143] width 8 height 10
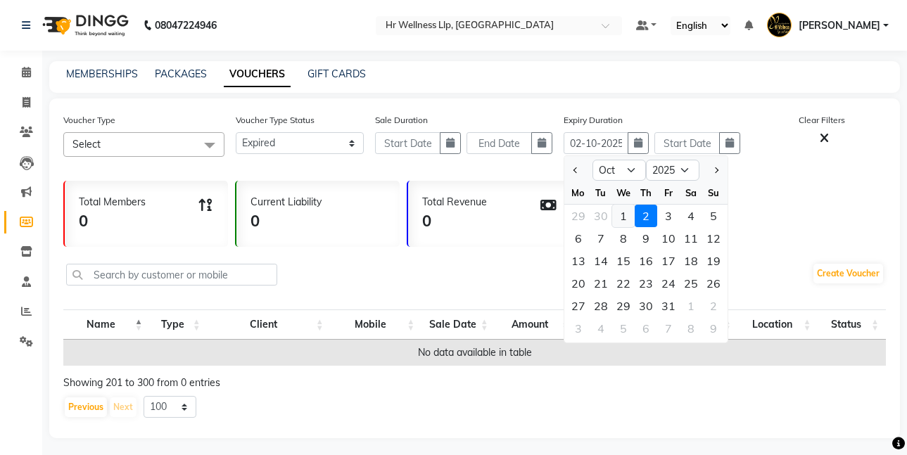
click at [619, 218] on div "1" at bounding box center [623, 216] width 23 height 23
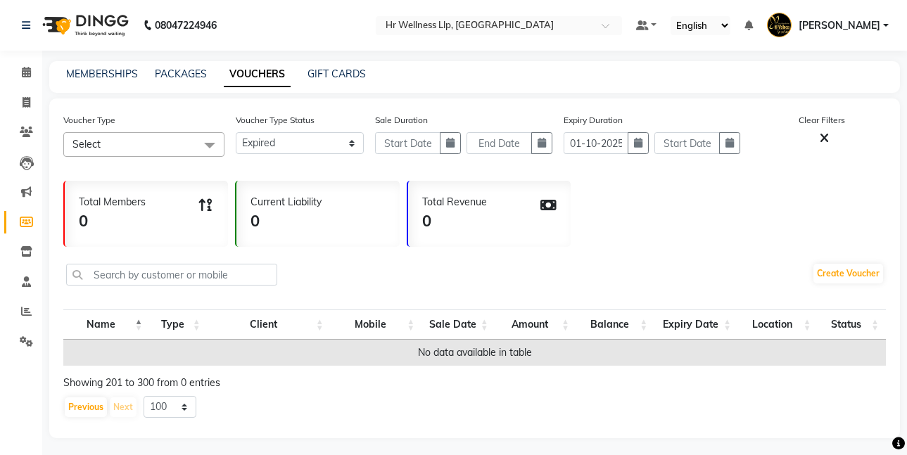
scroll to position [4, 0]
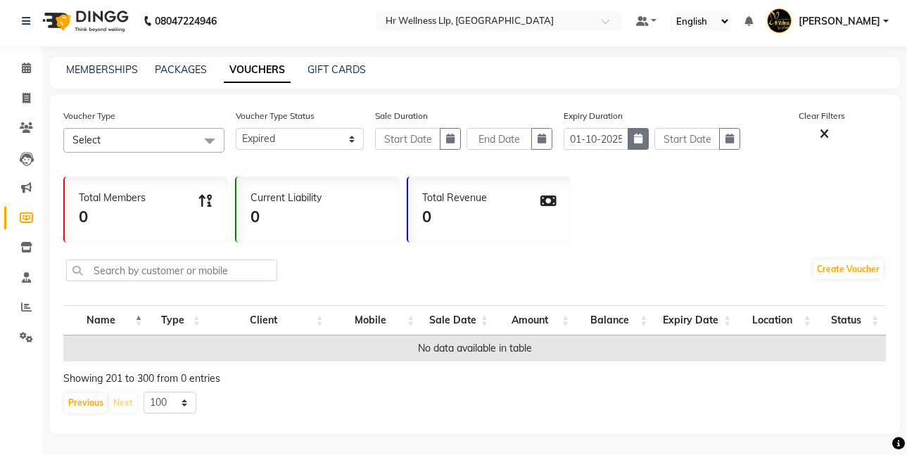
click at [636, 137] on icon "button" at bounding box center [638, 139] width 8 height 10
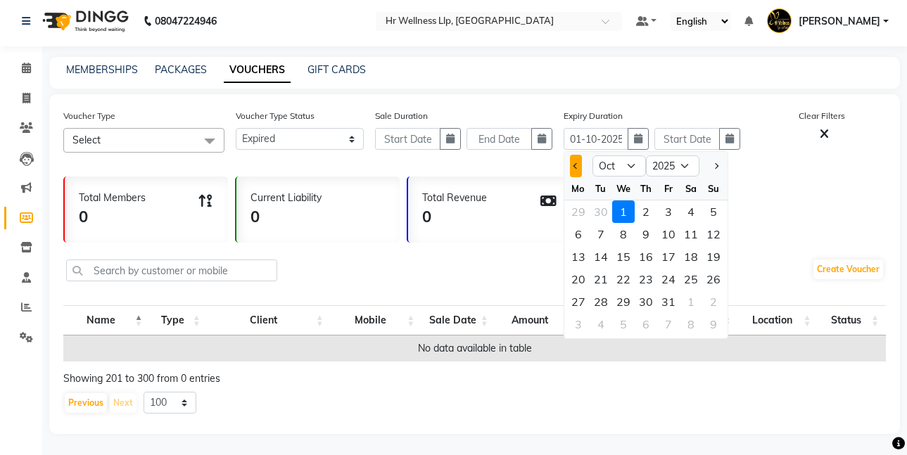
click at [579, 168] on button "Previous month" at bounding box center [576, 166] width 12 height 23
click at [839, 158] on div "Voucher Type Select Select All Platinum (Incl. GST offer) Aniversary Plan Godre…" at bounding box center [474, 136] width 823 height 56
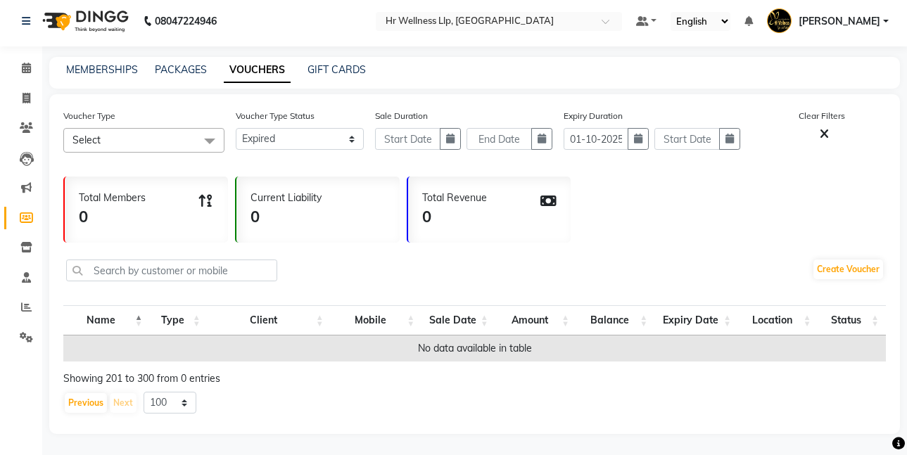
click at [211, 135] on span at bounding box center [210, 141] width 28 height 27
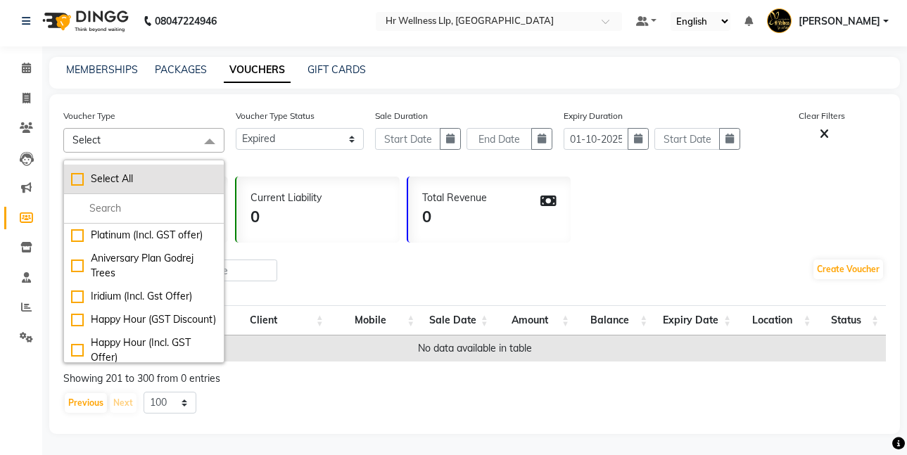
click at [75, 175] on div "Select All" at bounding box center [144, 179] width 146 height 15
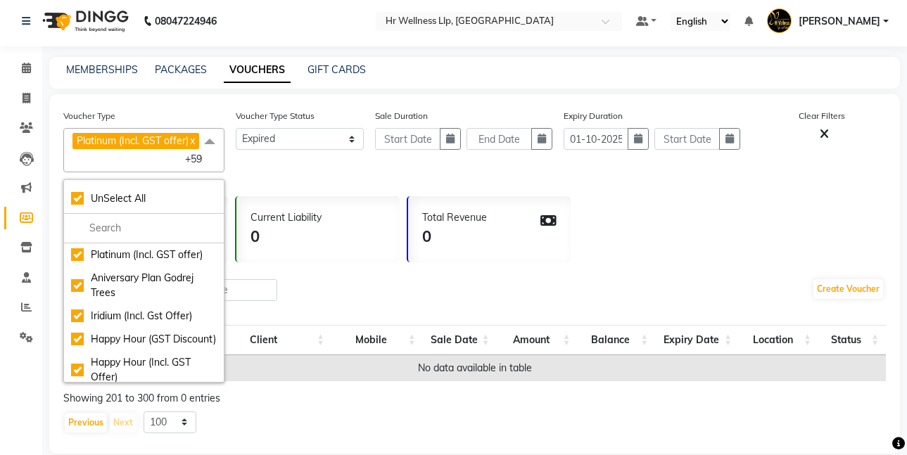
click at [297, 171] on div "Voucher Type Status Active Expired All" at bounding box center [300, 140] width 129 height 64
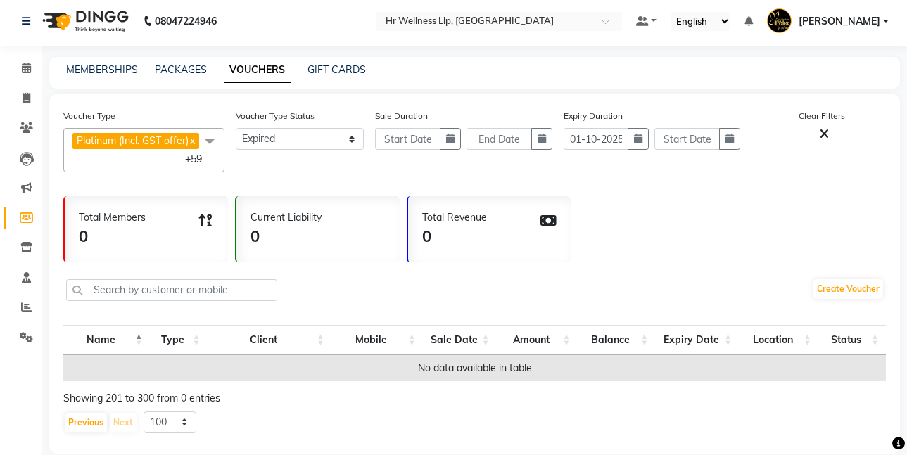
scroll to position [39, 0]
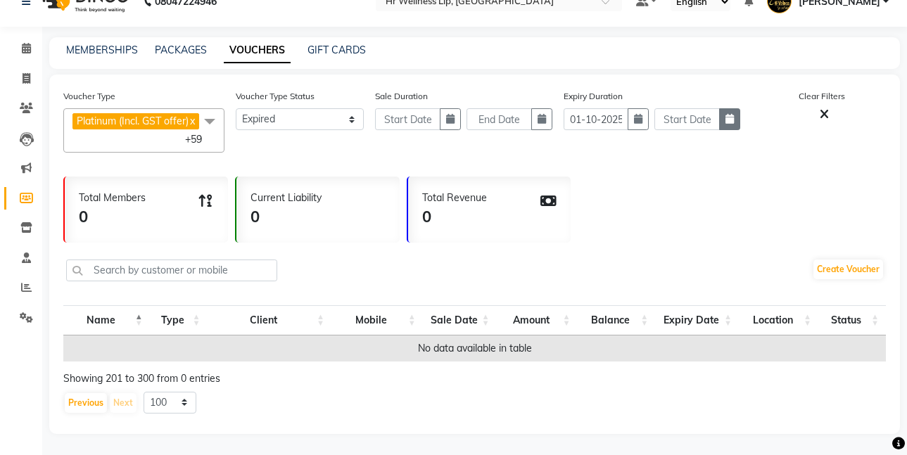
click at [728, 114] on icon "button" at bounding box center [730, 119] width 8 height 10
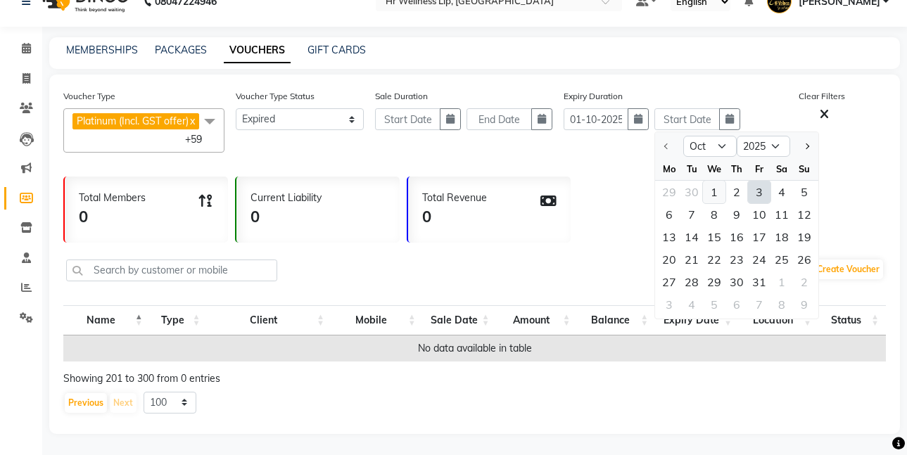
click at [712, 181] on div "1" at bounding box center [714, 192] width 23 height 23
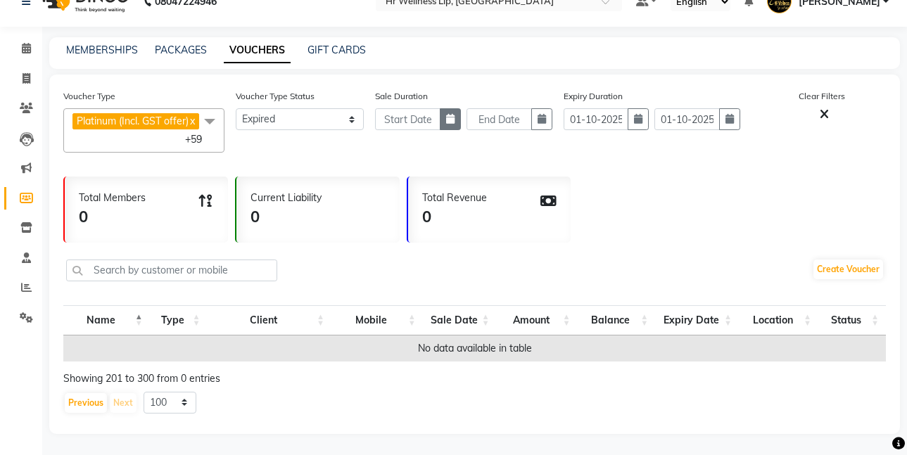
click at [451, 114] on icon "button" at bounding box center [450, 119] width 8 height 10
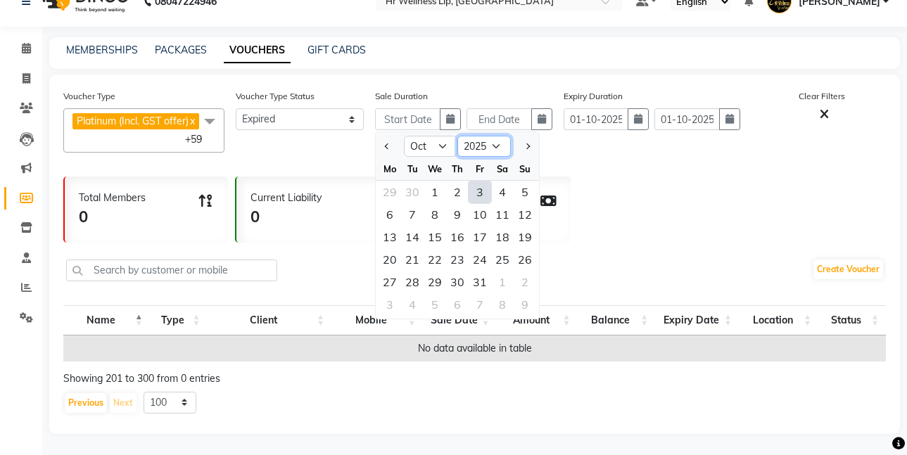
click at [494, 136] on select "2015 2016 2017 2018 2019 2020 2021 2022 2023 2024 2025 2026 2027 2028 2029 2030…" at bounding box center [485, 146] width 54 height 21
click at [458, 136] on select "2015 2016 2017 2018 2019 2020 2021 2022 2023 2024 2025 2026 2027 2028 2029 2030…" at bounding box center [485, 146] width 54 height 21
click at [415, 181] on div "1" at bounding box center [412, 192] width 23 height 23
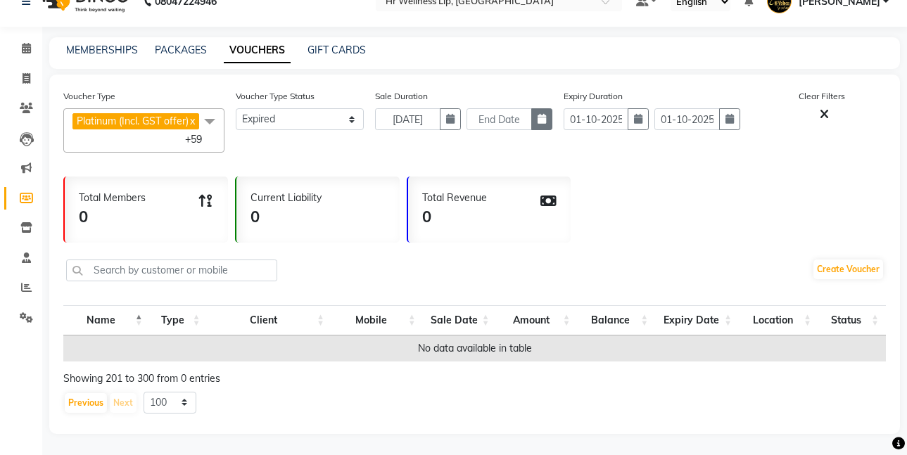
click at [543, 114] on icon "button" at bounding box center [542, 119] width 8 height 10
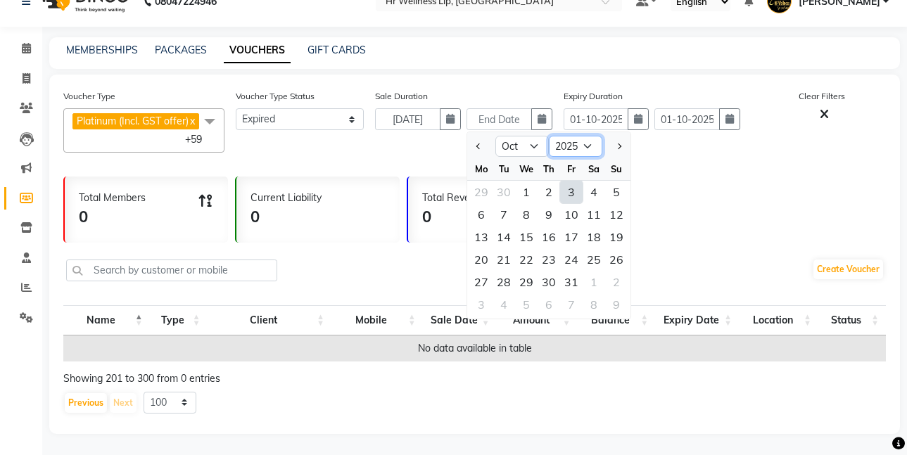
click at [589, 136] on select "2019 2020 2021 2022 2023 2024 2025 2026 2027 2028 2029 2030 2031 2032 2033 2034…" at bounding box center [576, 146] width 54 height 21
click at [549, 136] on select "2019 2020 2021 2022 2023 2024 2025 2026 2027 2028 2029 2030 2031 2032 2033 2034…" at bounding box center [576, 146] width 54 height 21
click at [482, 181] on div "1" at bounding box center [481, 192] width 23 height 23
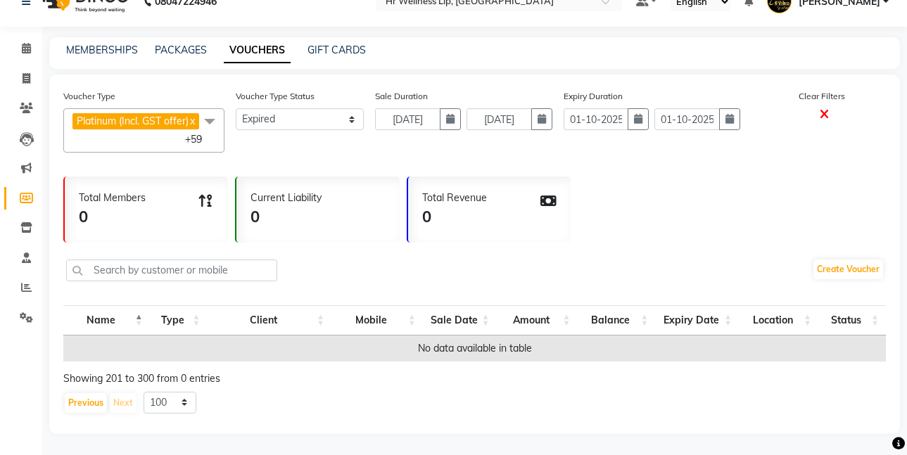
click at [824, 108] on icon at bounding box center [824, 114] width 9 height 13
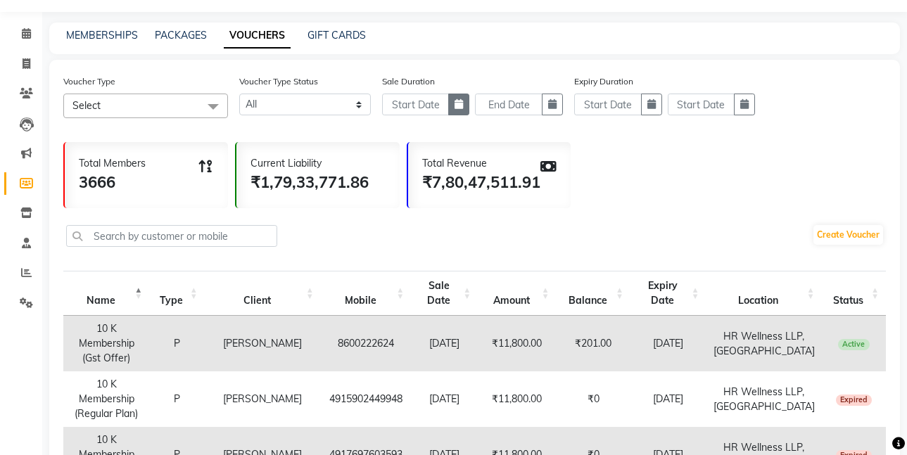
click at [458, 105] on icon "button" at bounding box center [459, 104] width 8 height 10
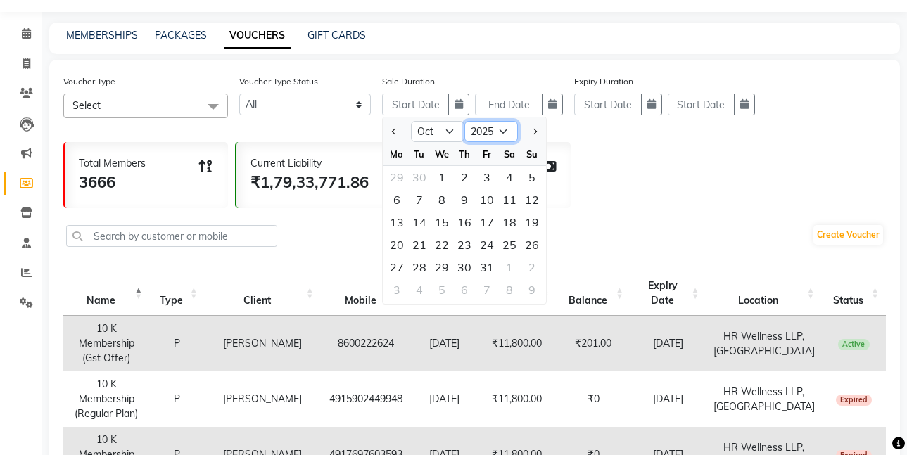
click at [500, 132] on select "2015 2016 2017 2018 2019 2020 2021 2022 2023 2024 2025 2026 2027 2028 2029 2030…" at bounding box center [492, 131] width 54 height 21
click at [465, 121] on select "2015 2016 2017 2018 2019 2020 2021 2022 2023 2024 2025 2026 2027 2028 2029 2030…" at bounding box center [492, 131] width 54 height 21
click at [422, 179] on div "1" at bounding box center [419, 177] width 23 height 23
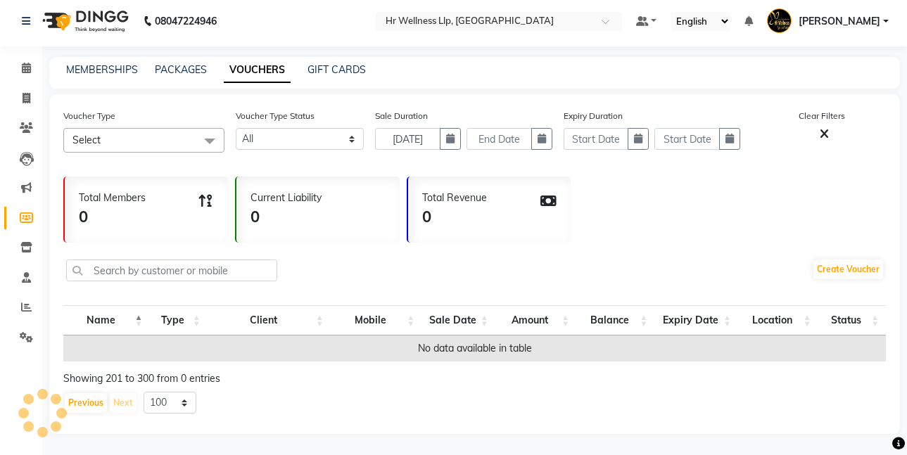
scroll to position [0, 0]
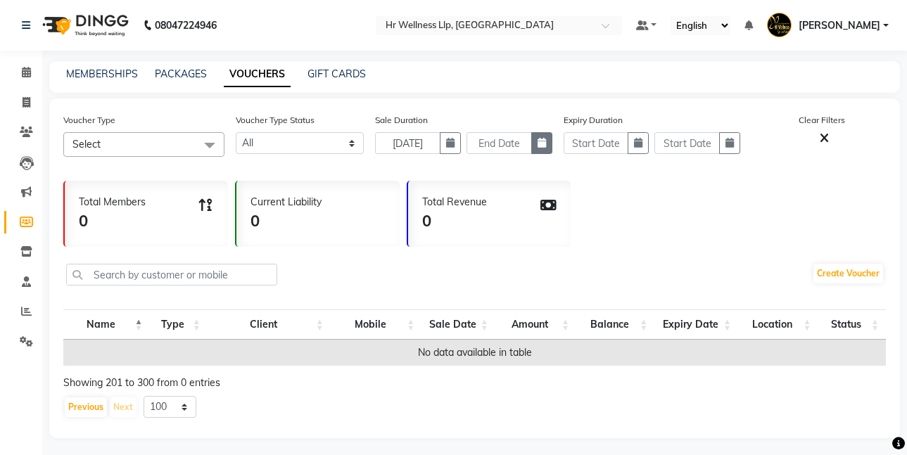
click at [538, 146] on icon "button" at bounding box center [542, 143] width 8 height 10
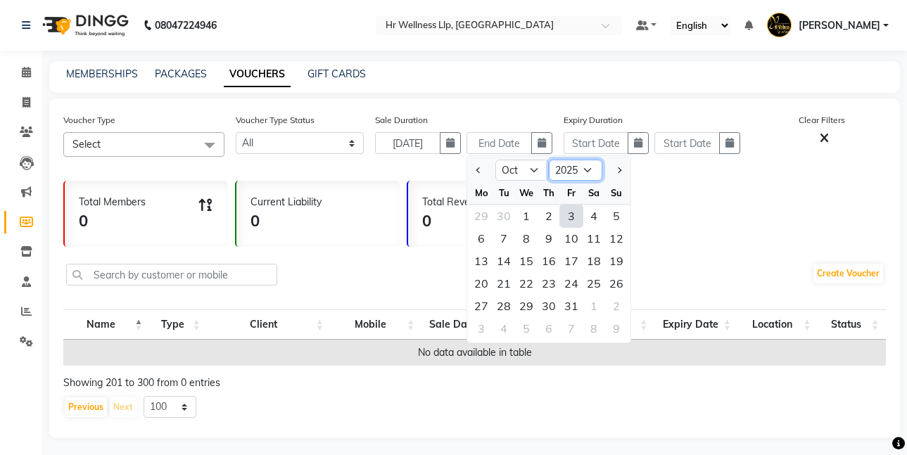
click at [586, 170] on select "2019 2020 2021 2022 2023 2024 2025 2026 2027 2028 2029 2030 2031 2032 2033 2034…" at bounding box center [576, 170] width 54 height 21
click at [549, 160] on select "2019 2020 2021 2022 2023 2024 2025 2026 2027 2028 2029 2030 2031 2032 2033 2034…" at bounding box center [576, 170] width 54 height 21
click at [482, 215] on div "1" at bounding box center [481, 216] width 23 height 23
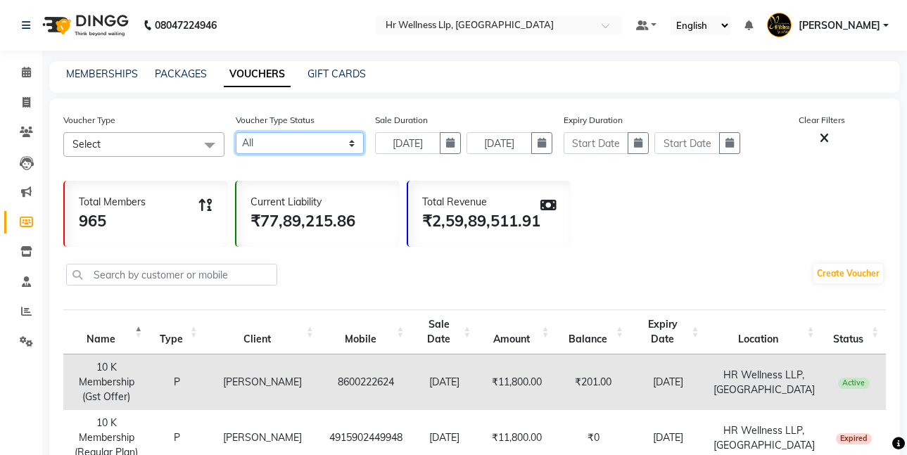
click at [352, 143] on select "Active Expired All" at bounding box center [300, 143] width 129 height 22
click at [236, 132] on select "Active Expired All" at bounding box center [300, 143] width 129 height 22
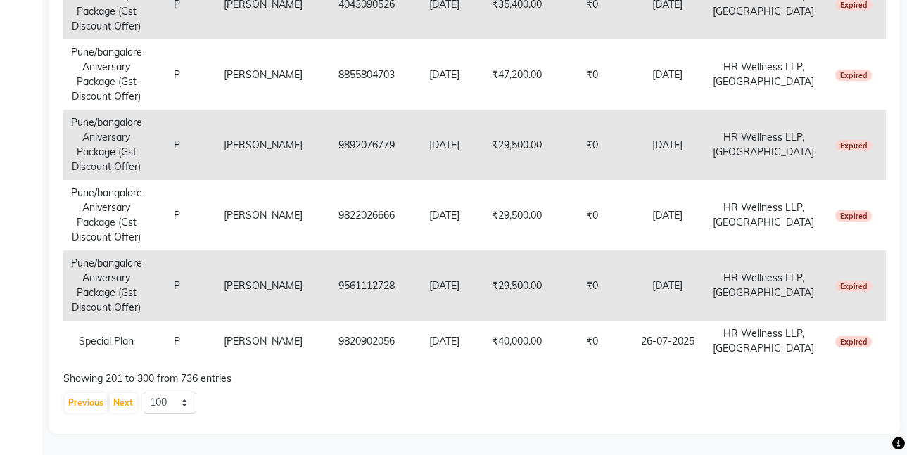
scroll to position [7018, 0]
click at [89, 404] on button "Previous" at bounding box center [86, 404] width 42 height 20
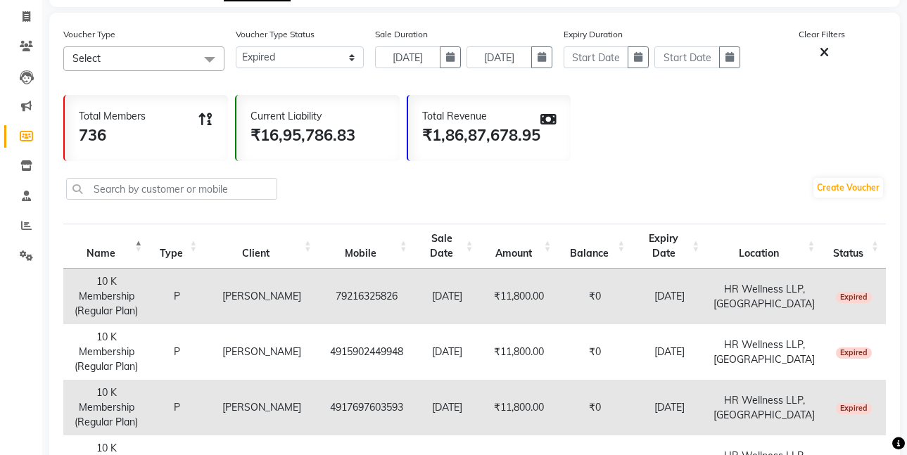
scroll to position [0, 0]
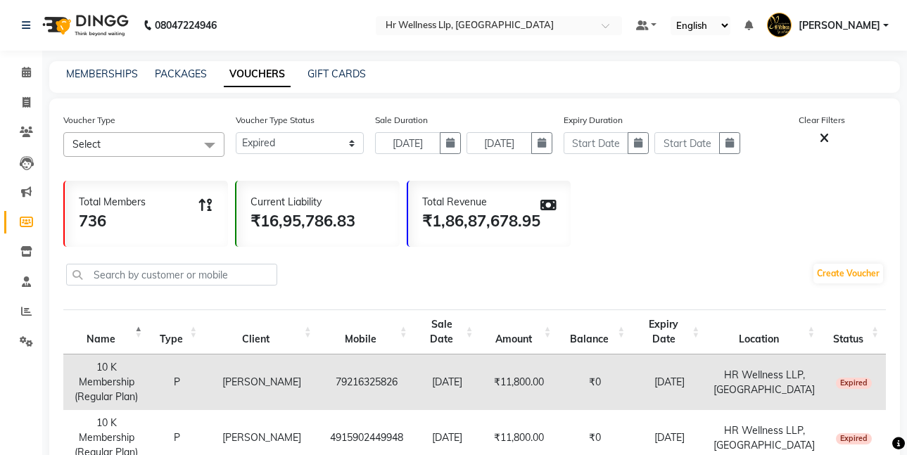
click at [632, 327] on th "Balance" at bounding box center [595, 332] width 74 height 45
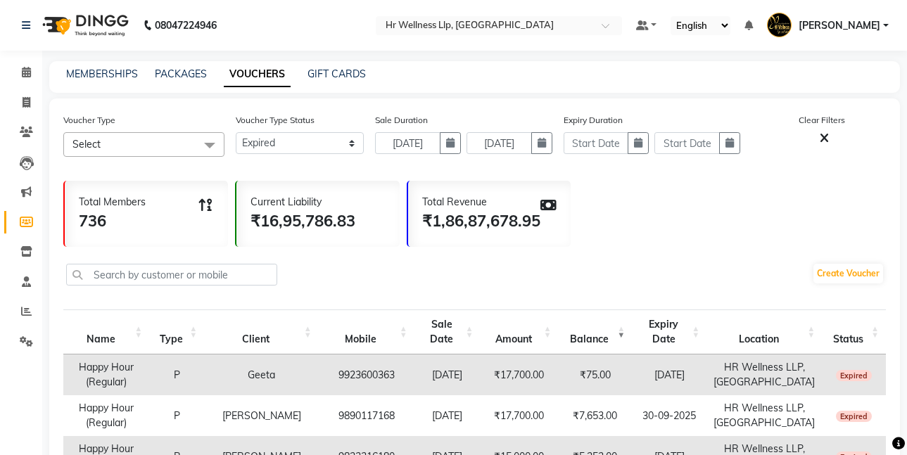
click at [632, 327] on th "Balance" at bounding box center [595, 332] width 74 height 45
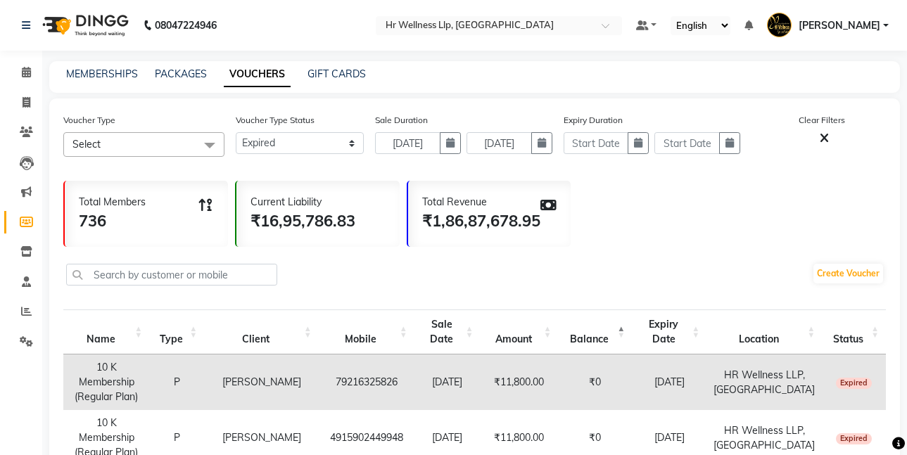
click at [632, 327] on th "Balance" at bounding box center [595, 332] width 74 height 45
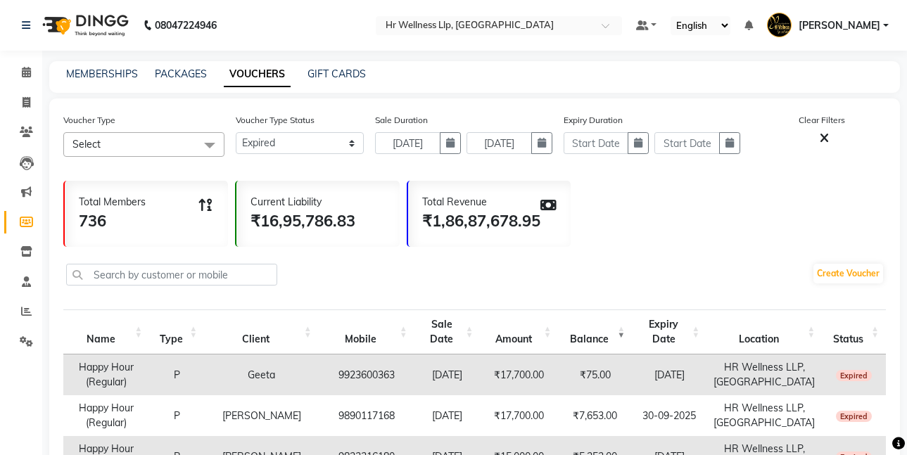
click at [632, 327] on th "Balance" at bounding box center [595, 332] width 74 height 45
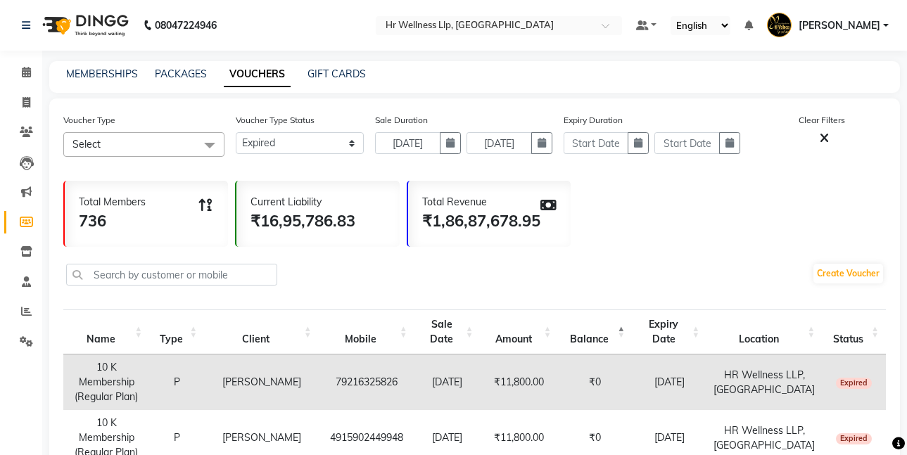
click at [632, 327] on th "Balance" at bounding box center [595, 332] width 74 height 45
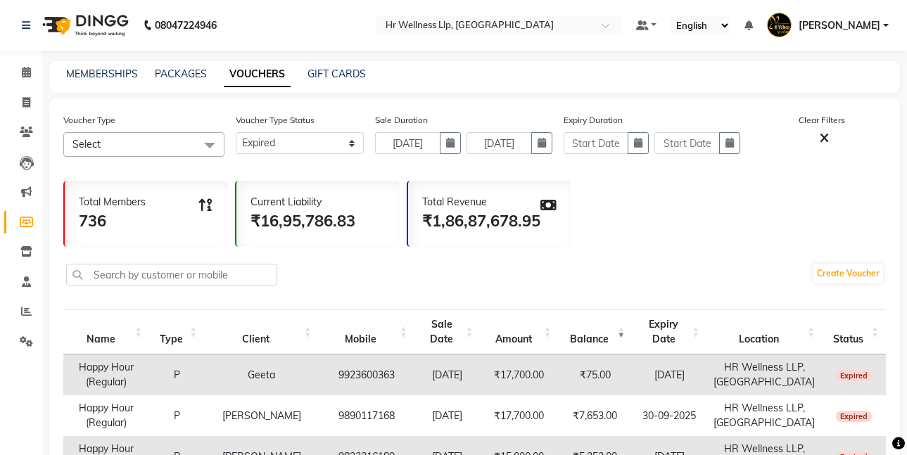
click at [615, 322] on th "Balance" at bounding box center [595, 332] width 74 height 45
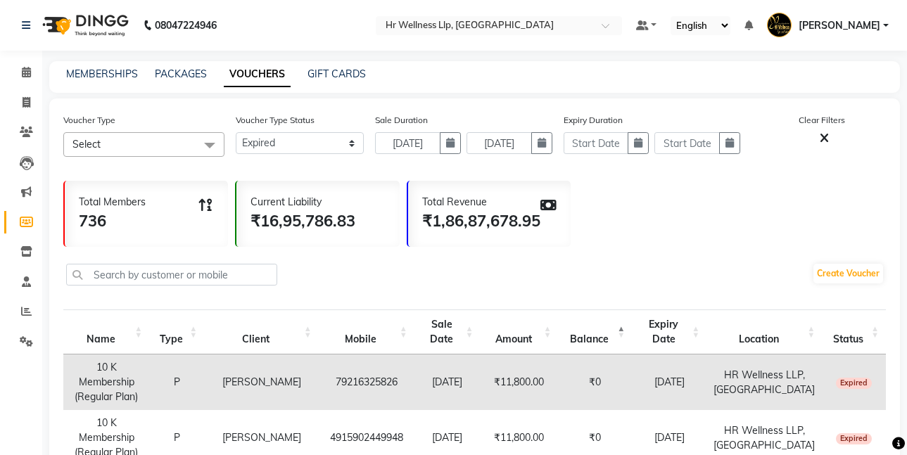
click at [632, 320] on th "Balance" at bounding box center [595, 332] width 74 height 45
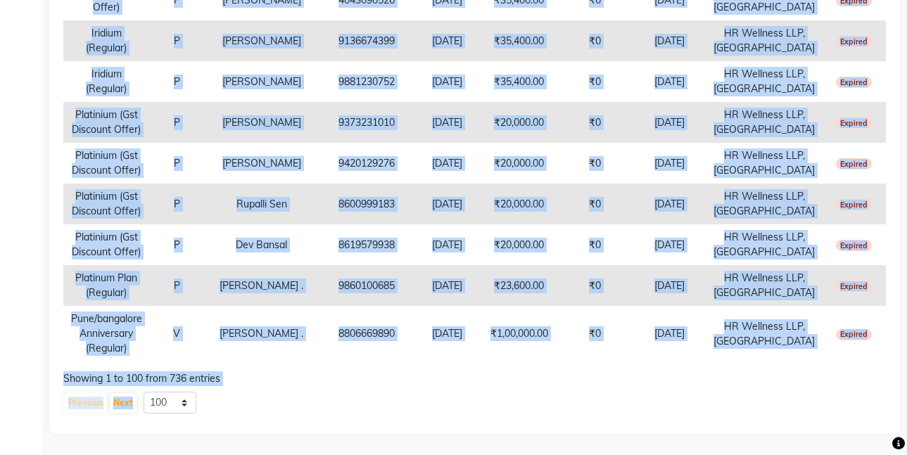
scroll to position [7018, 0]
drag, startPoint x: 77, startPoint y: 353, endPoint x: 862, endPoint y: 350, distance: 785.0
copy tbody "Lorem Ipsu (Dolorsi) A Conse 2180509903 31-67-2552 ₹88,065.46 ₹24.79 00-69-0796…"
click at [120, 403] on button "Next" at bounding box center [123, 404] width 27 height 20
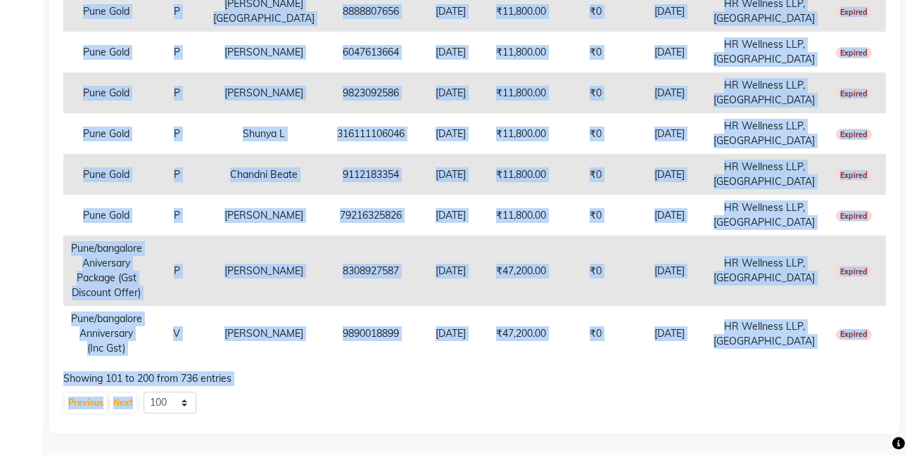
drag, startPoint x: 80, startPoint y: 346, endPoint x: 855, endPoint y: 342, distance: 774.4
copy tbody "loremipsumdo Sitametc A E S Doeiu 1928279320 47-73-9733 ₹1 ₹6 26-83-8602 TE Inc…"
click at [117, 404] on button "Next" at bounding box center [123, 404] width 27 height 20
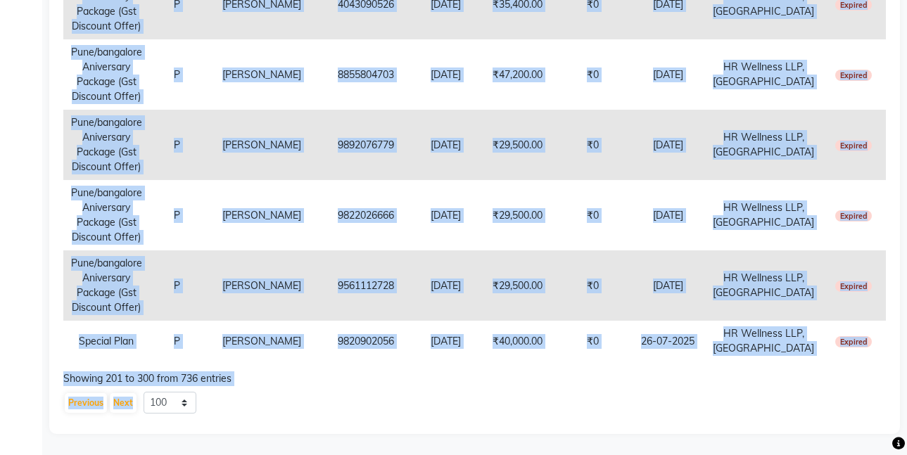
drag, startPoint x: 75, startPoint y: 262, endPoint x: 862, endPoint y: 348, distance: 791.8
copy tbody "Loremipsumdol Sitametc A Elitse Doeiusmodt 2660986338 45-46-6411 ₹55,340.48 ₹1 …"
click at [126, 402] on button "Next" at bounding box center [123, 404] width 27 height 20
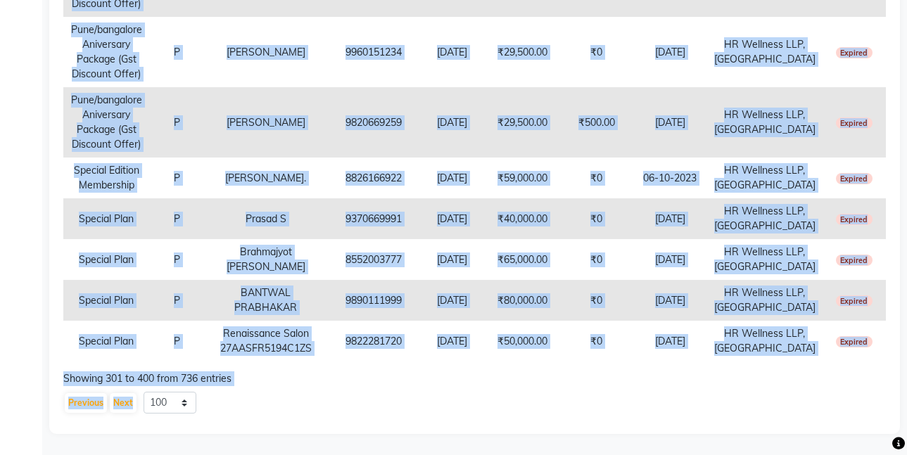
drag, startPoint x: 82, startPoint y: 106, endPoint x: 872, endPoint y: 342, distance: 824.6
copy tbody "loremipsumd Sitametc A Elits Doeius 4978452229 29-13-8004 ₹93,673.84 ₹3 59-32-0…"
click at [125, 403] on button "Next" at bounding box center [123, 404] width 27 height 20
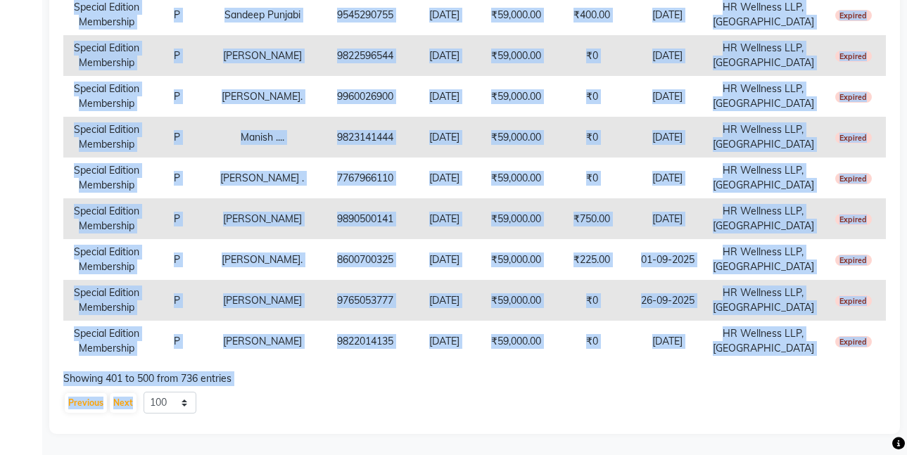
drag, startPoint x: 82, startPoint y: 163, endPoint x: 884, endPoint y: 344, distance: 822.0
copy tbody "Lorem Ipsu D SITA CONSE 0988353410 43-86-9862 ₹01,521.55 ₹82,148.98 23-36-1980 …"
click at [122, 406] on button "Next" at bounding box center [123, 404] width 27 height 20
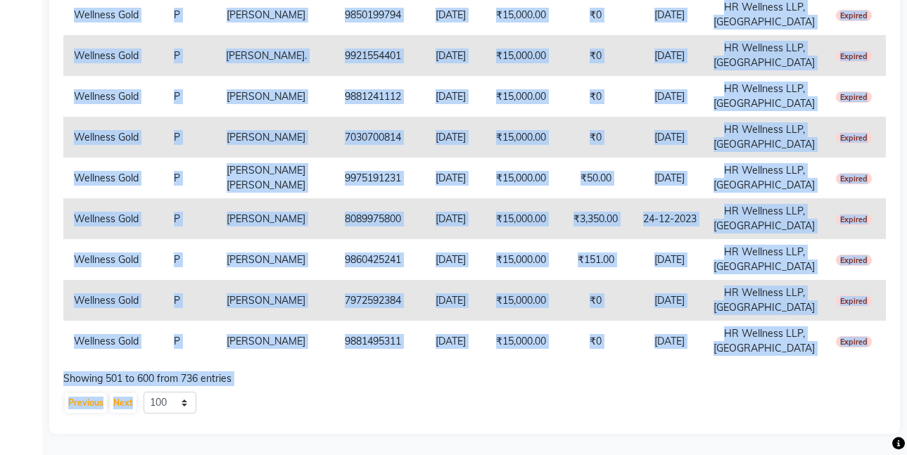
drag, startPoint x: 86, startPoint y: 157, endPoint x: 857, endPoint y: 341, distance: 793.2
click at [125, 408] on button "Next" at bounding box center [123, 404] width 27 height 20
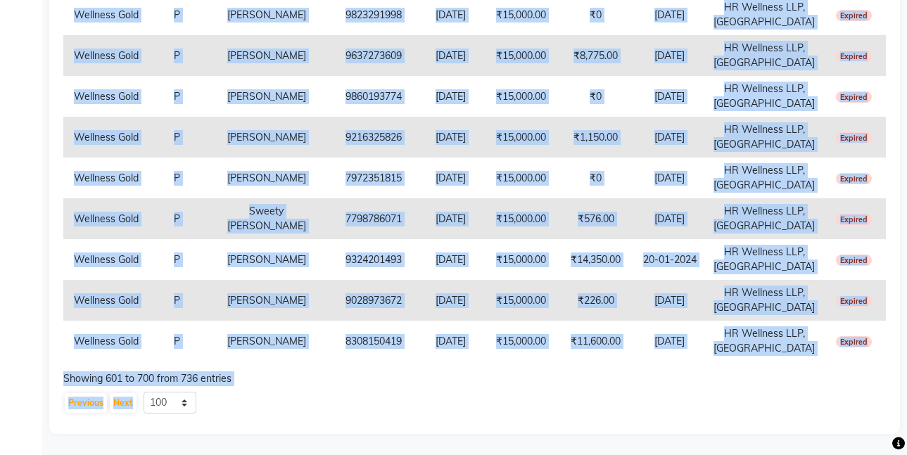
drag, startPoint x: 92, startPoint y: 152, endPoint x: 879, endPoint y: 346, distance: 811.4
click at [116, 401] on button "Next" at bounding box center [123, 404] width 27 height 20
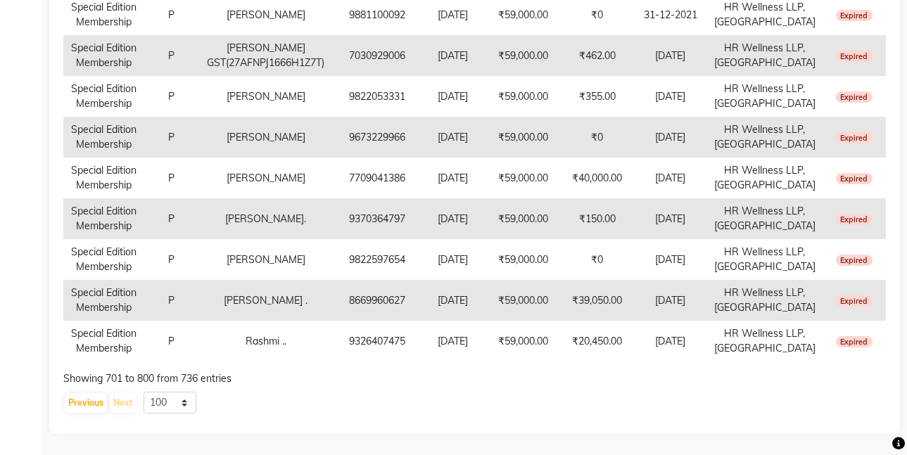
scroll to position [2527, 0]
drag, startPoint x: 82, startPoint y: 162, endPoint x: 868, endPoint y: 349, distance: 808.4
